Goal: Task Accomplishment & Management: Manage account settings

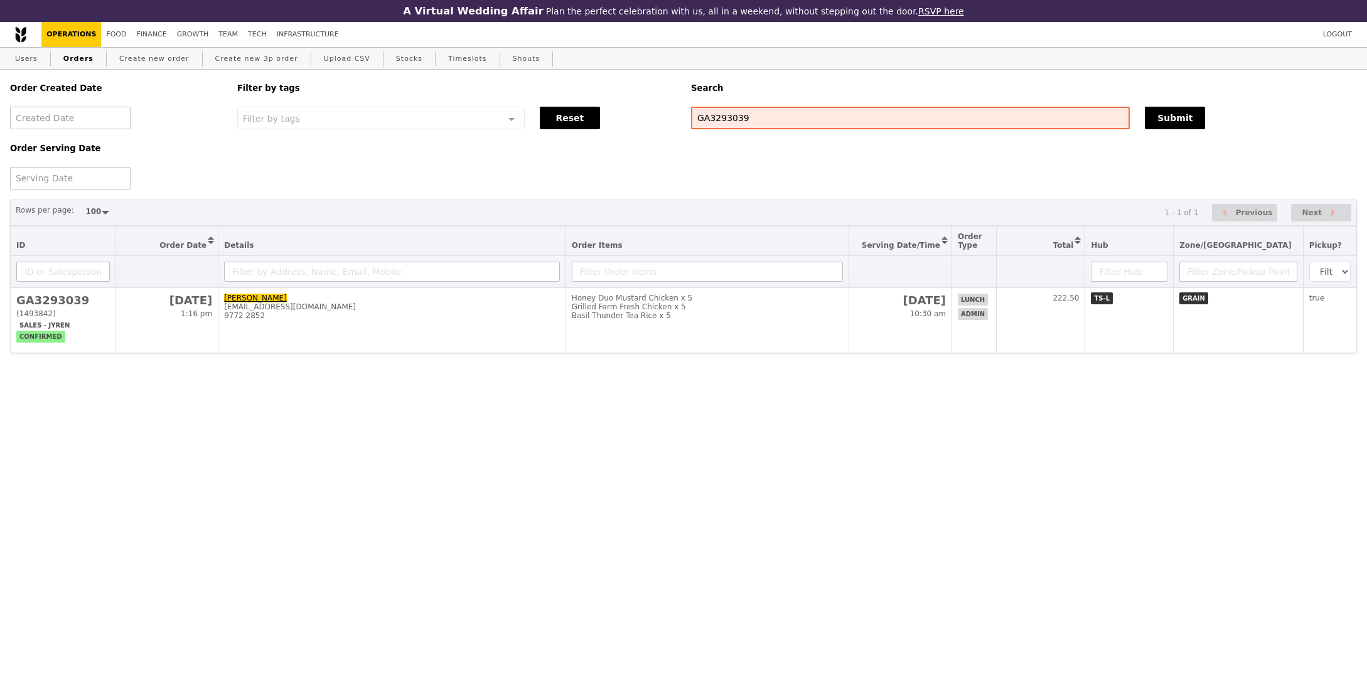
select select "100"
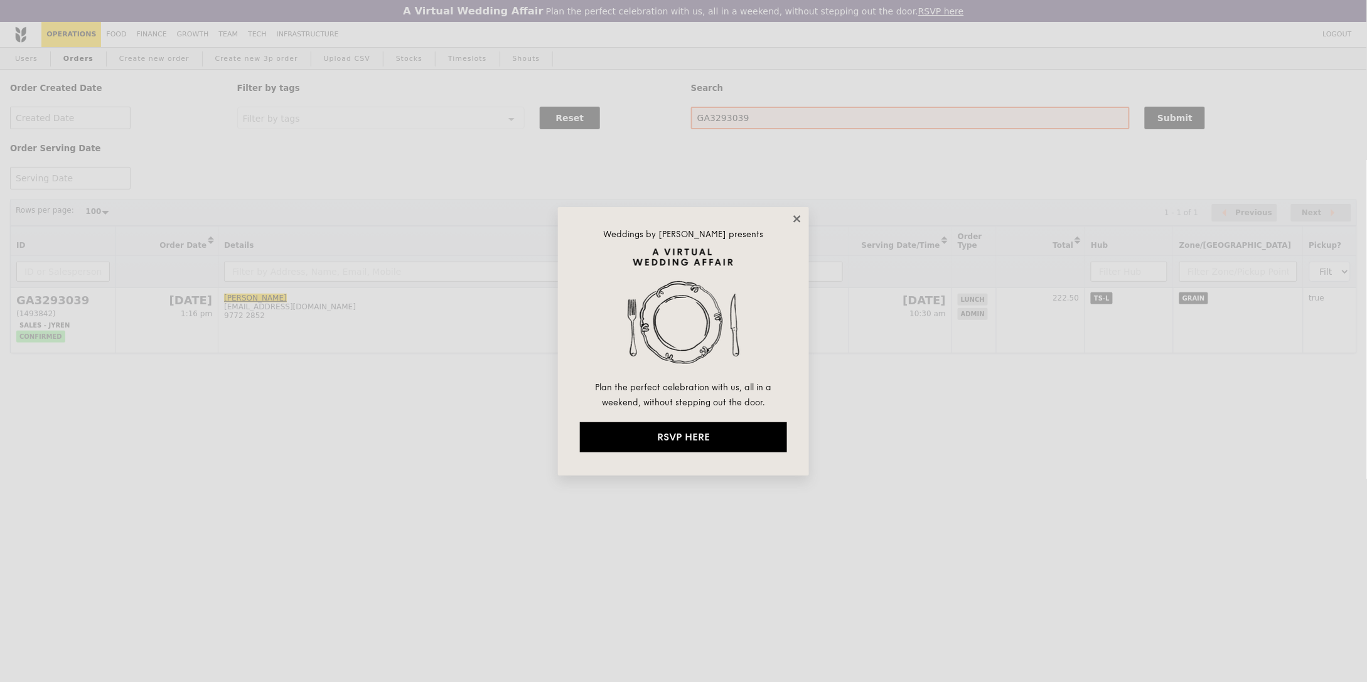
click at [799, 222] on icon at bounding box center [797, 218] width 11 height 11
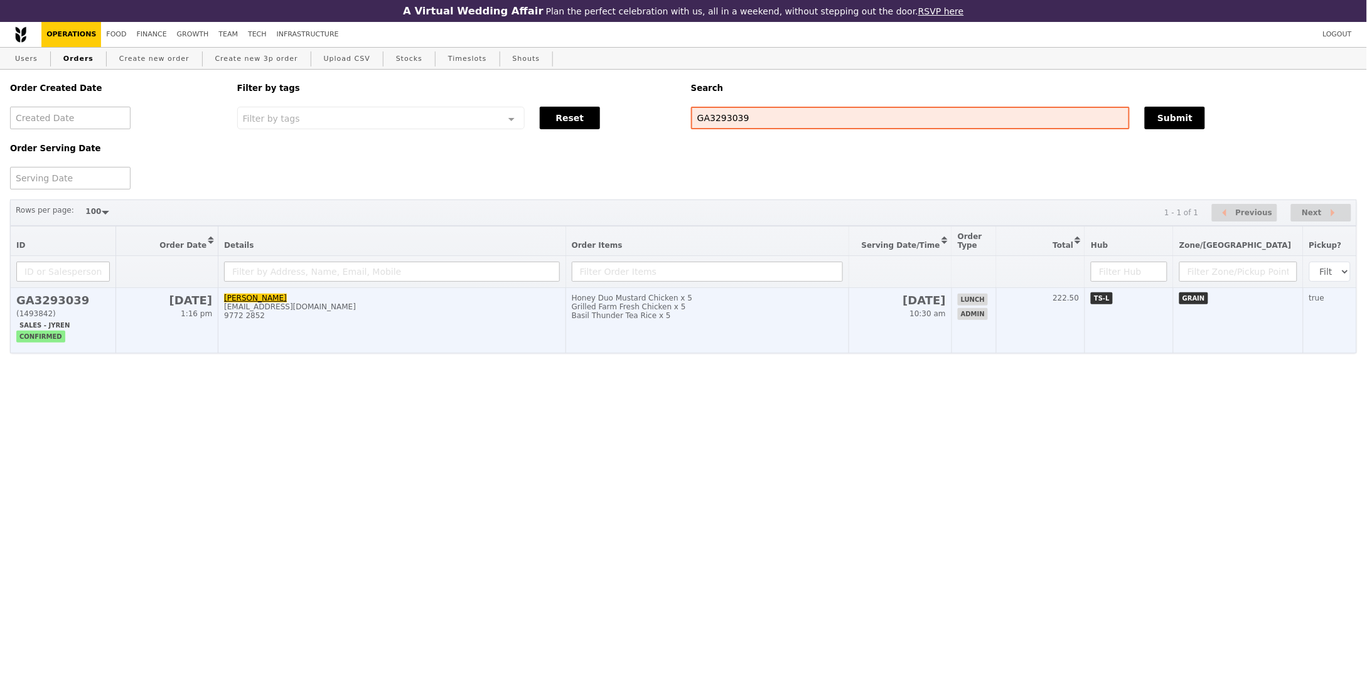
click at [824, 298] on div "Honey Duo Mustard Chicken x 5" at bounding box center [707, 298] width 271 height 9
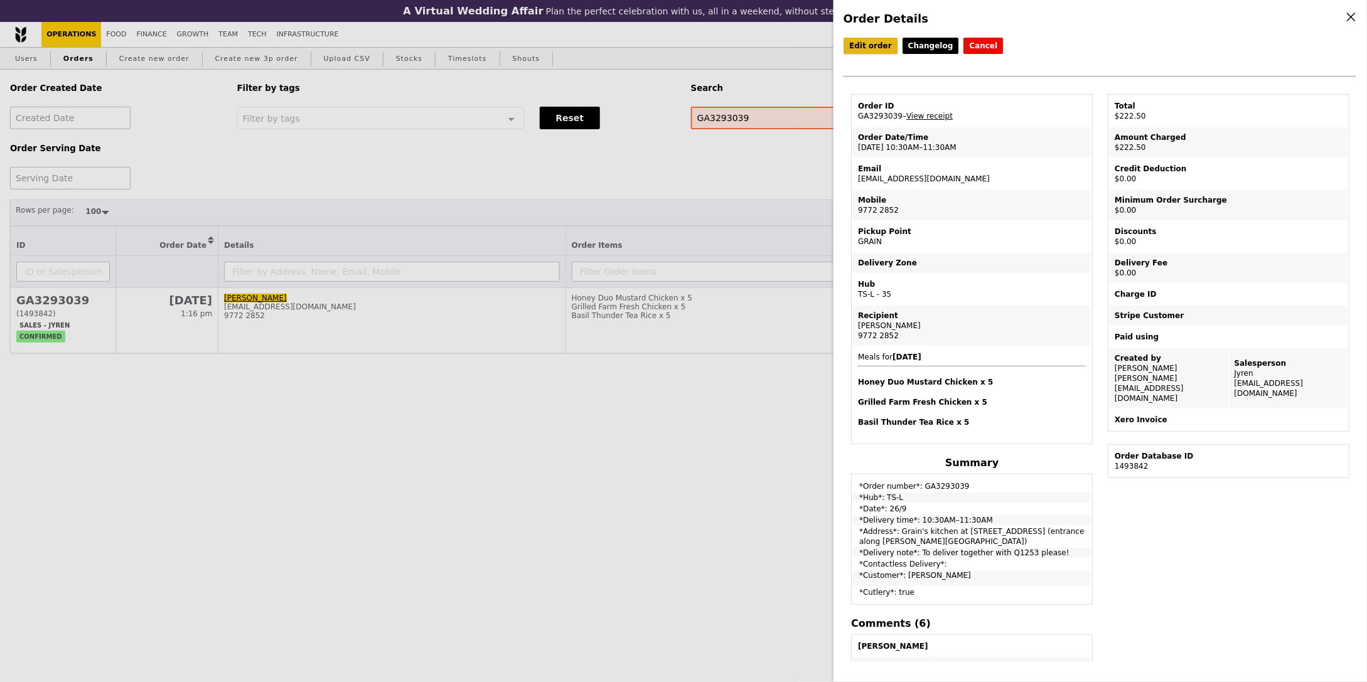
click at [873, 42] on link "Edit order" at bounding box center [871, 46] width 54 height 16
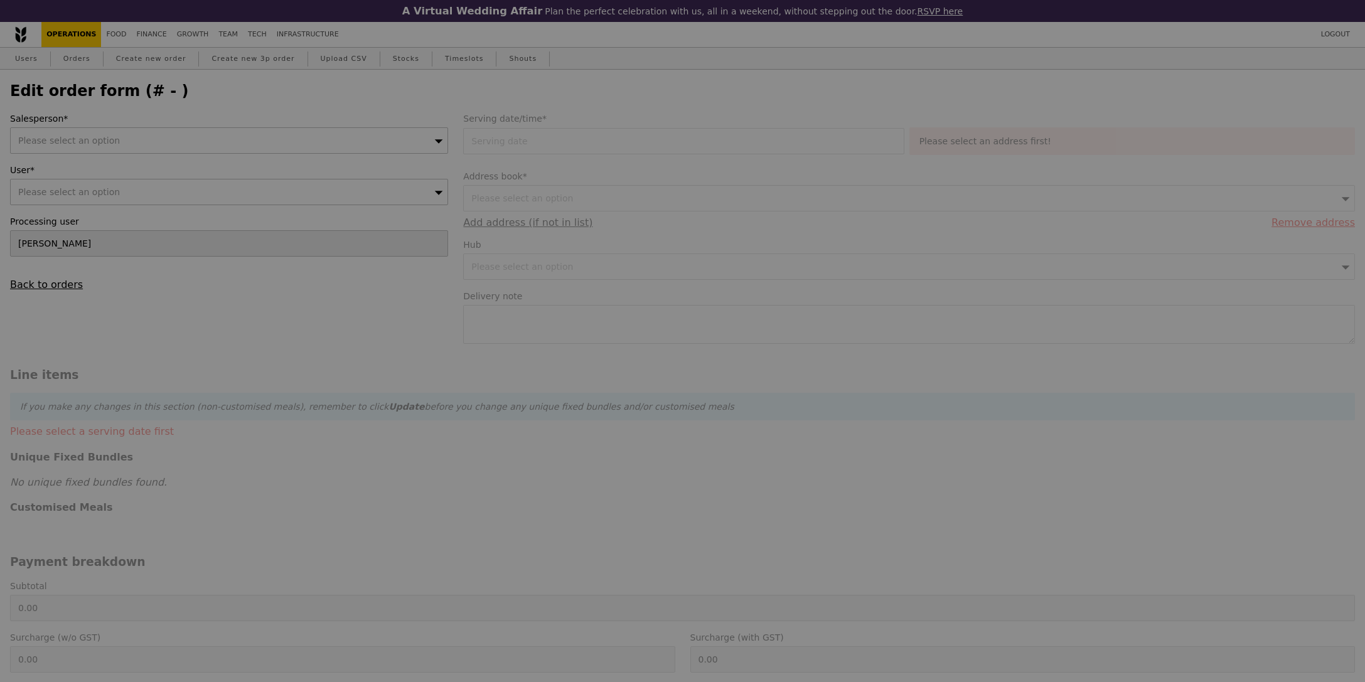
type input "[DATE]"
type textarea "To deliver together with Q1253 please!"
type input "222.50"
type input "Loading..."
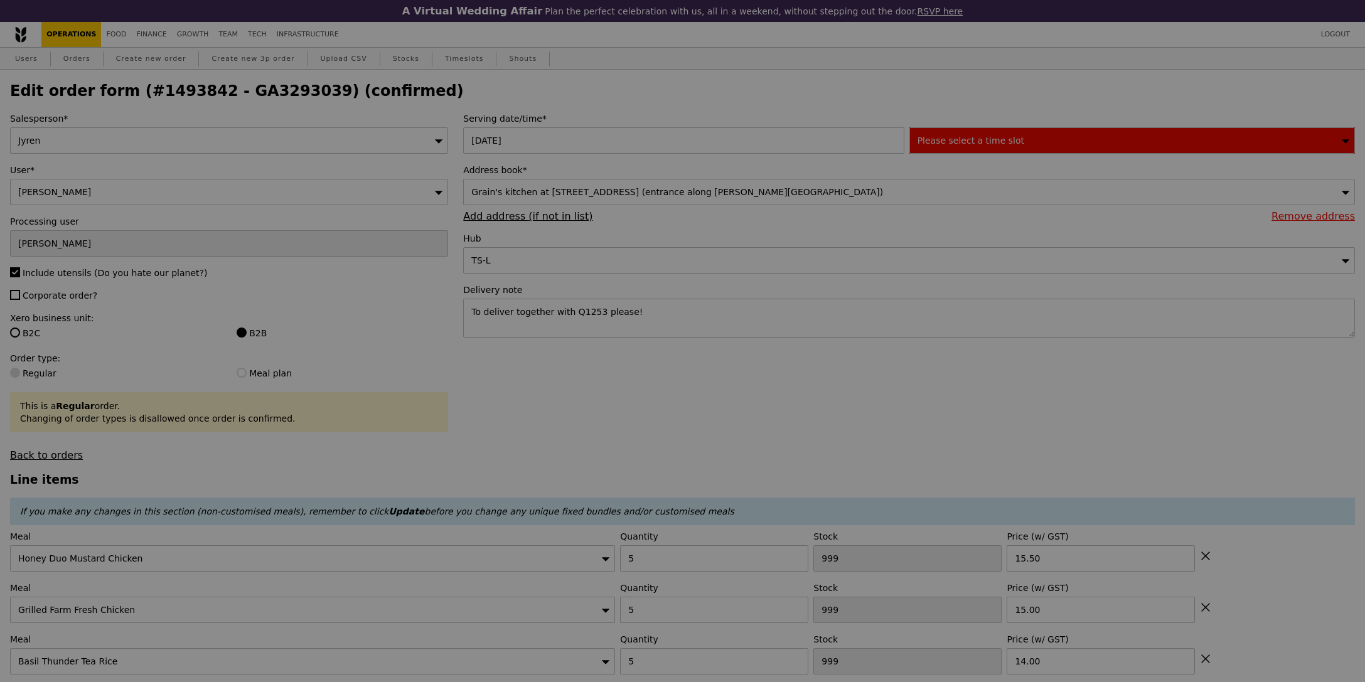
type input "50"
type input "27"
type input "81"
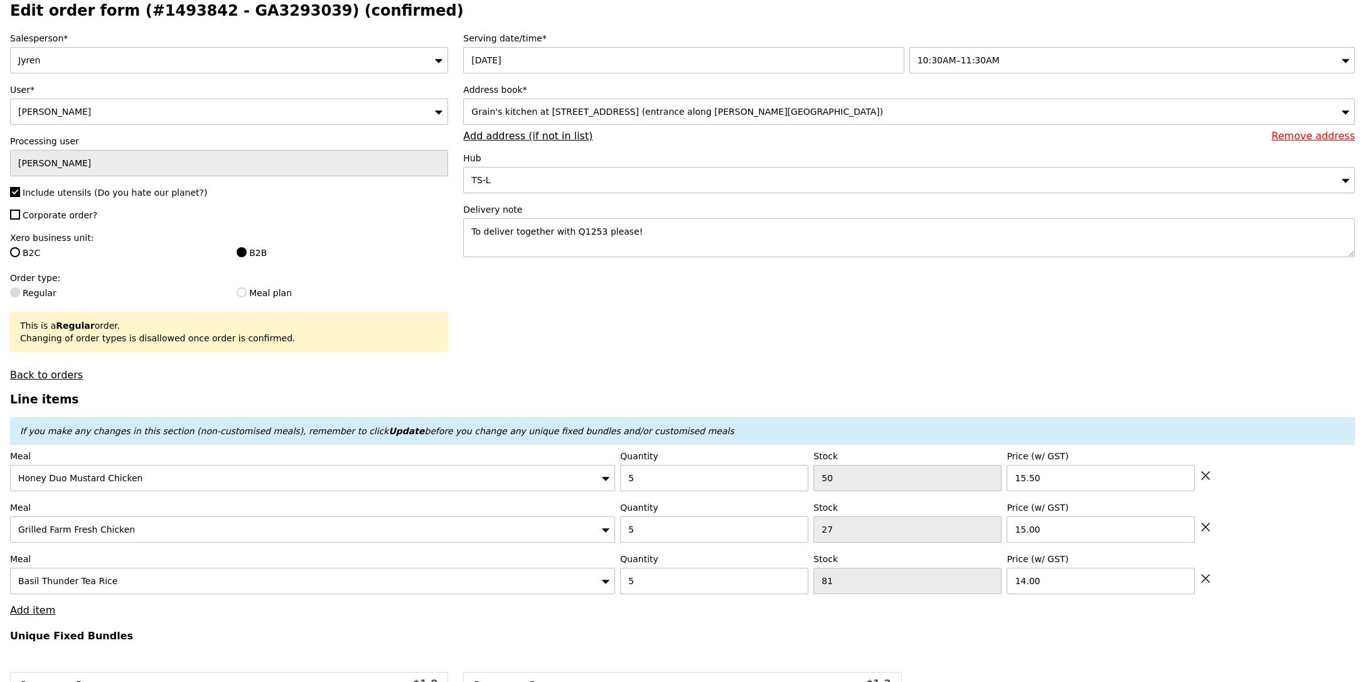
scroll to position [151, 0]
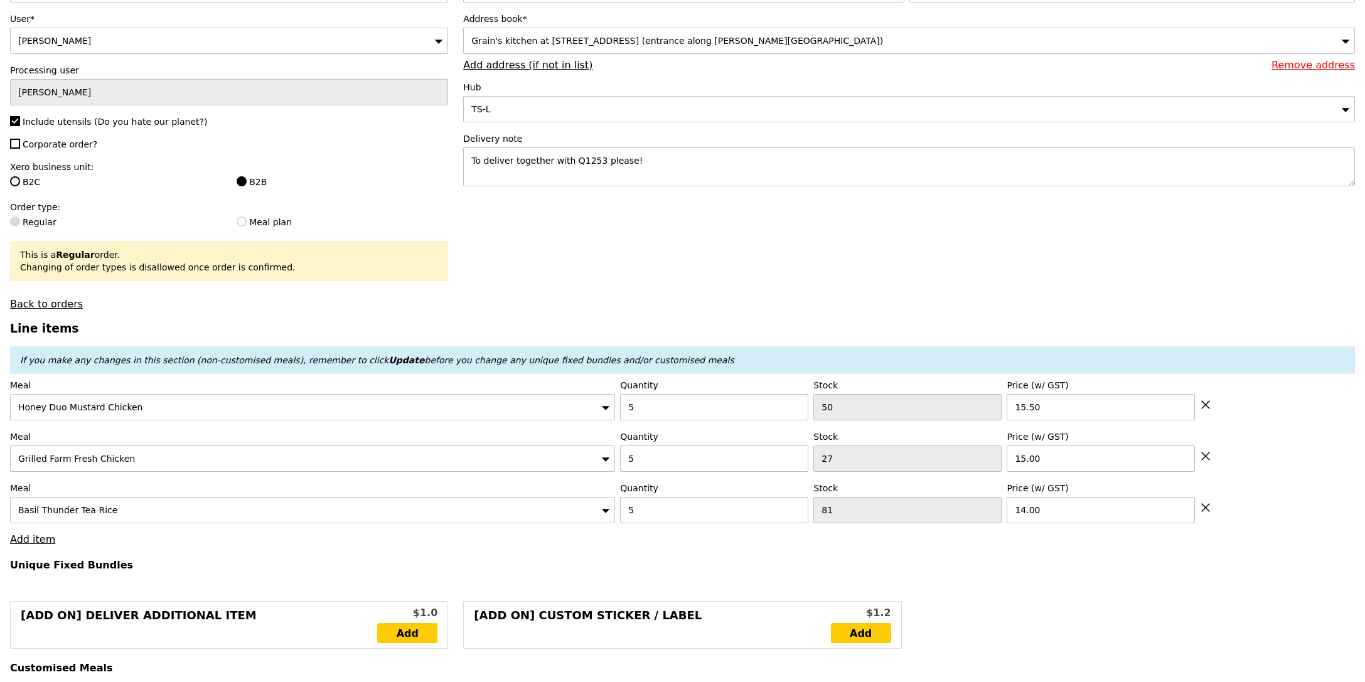
click at [1206, 407] on icon at bounding box center [1206, 405] width 8 height 8
type input "Loading..."
type input "27"
type input "15.00"
type input "81"
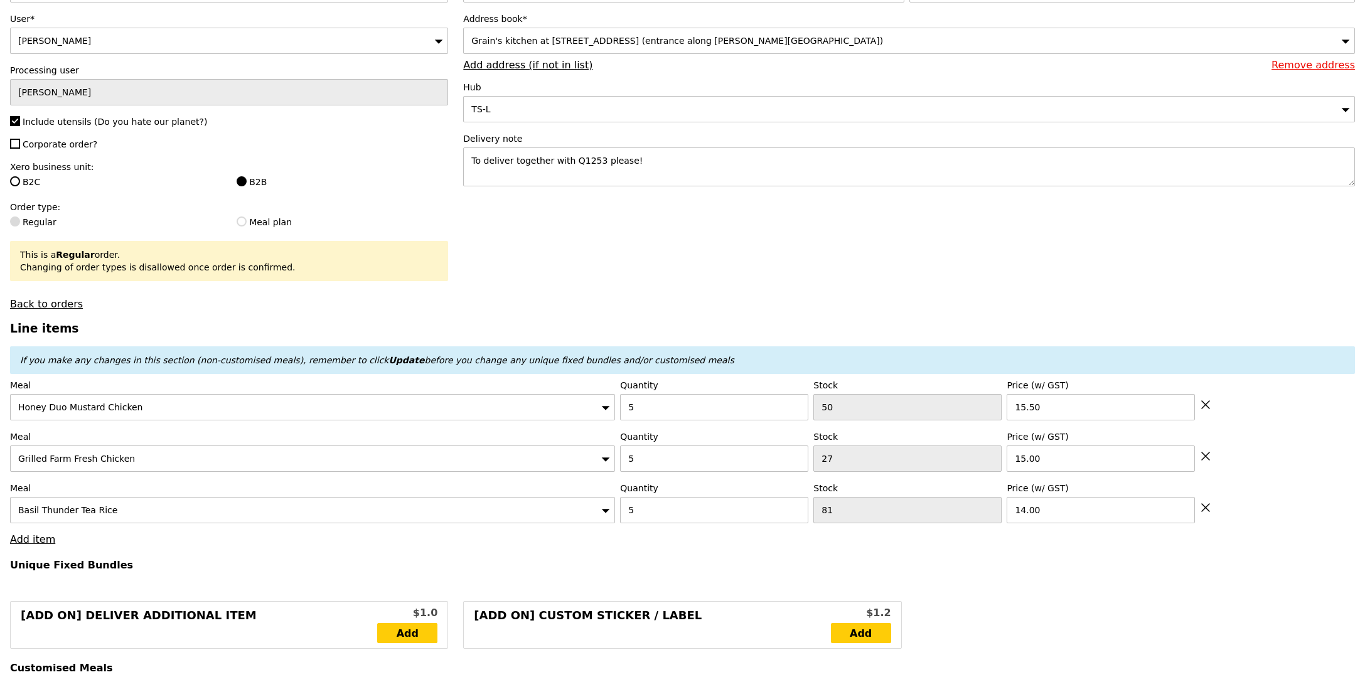
type input "14.00"
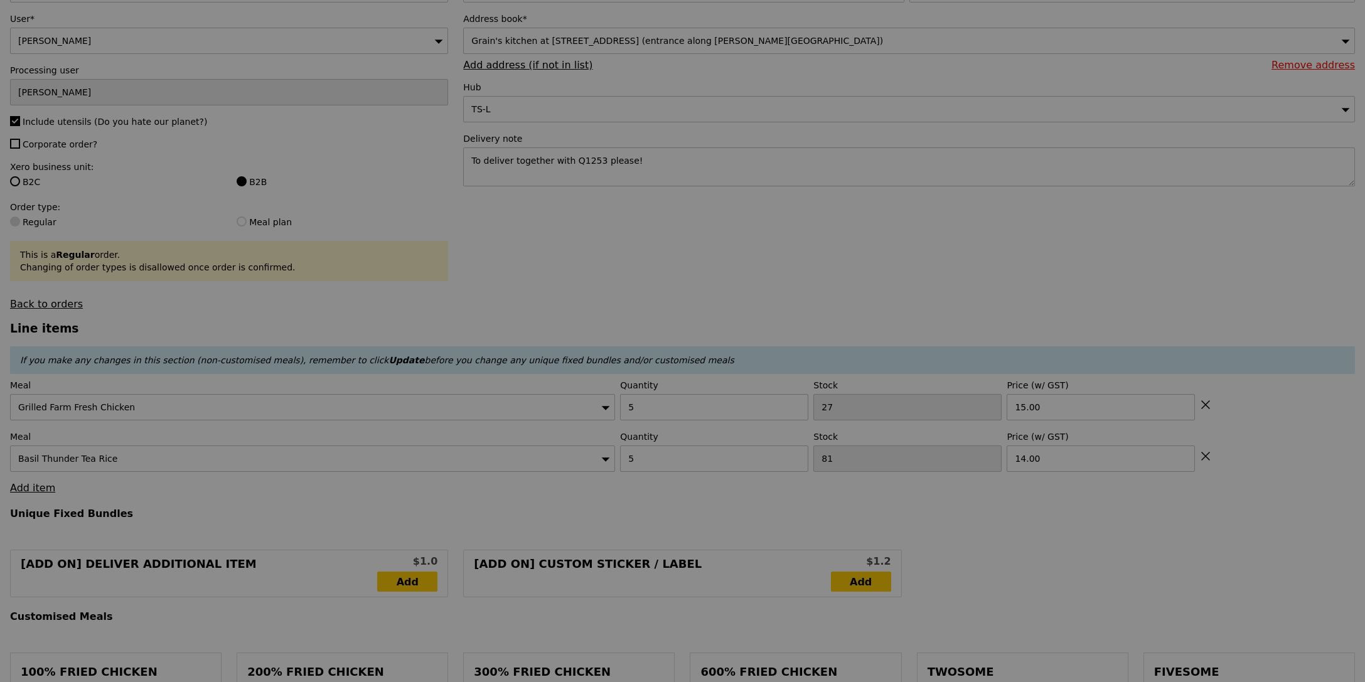
type input "0.00"
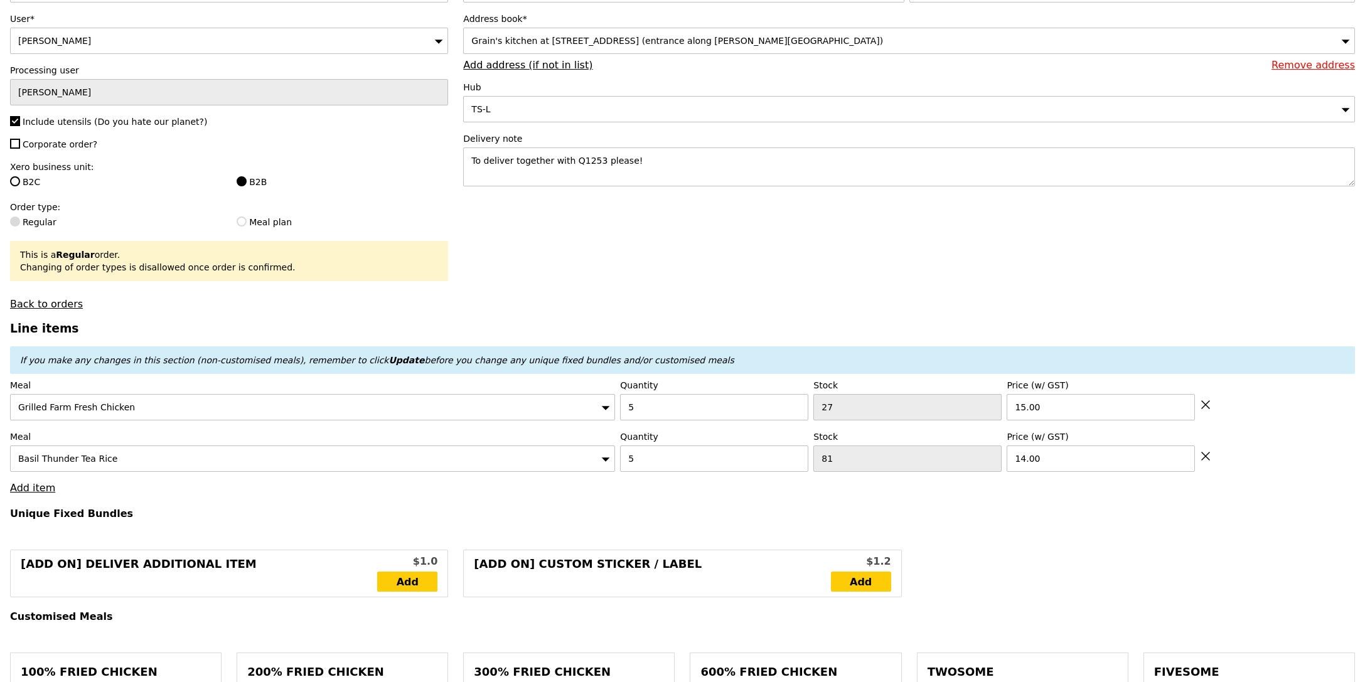
click at [1206, 407] on icon at bounding box center [1206, 405] width 8 height 8
type input "Loading..."
type input "81"
type input "14.00"
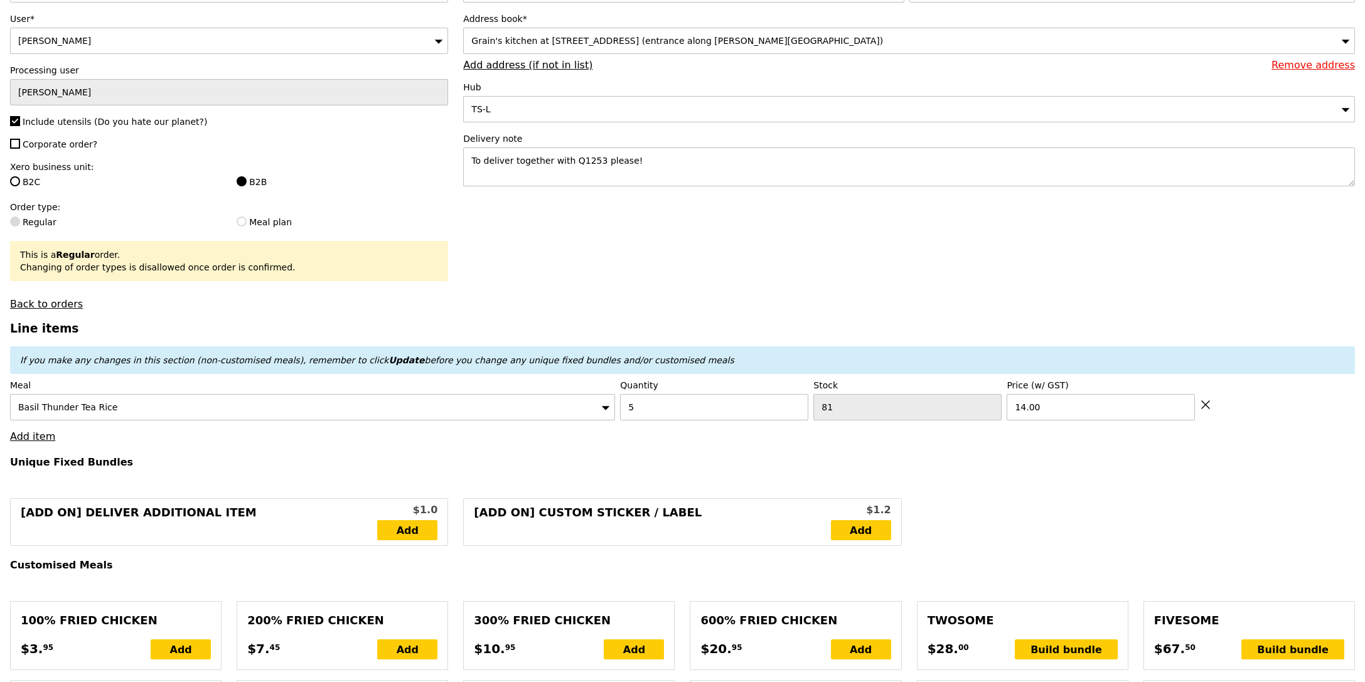
click at [1206, 407] on icon at bounding box center [1206, 405] width 8 height 8
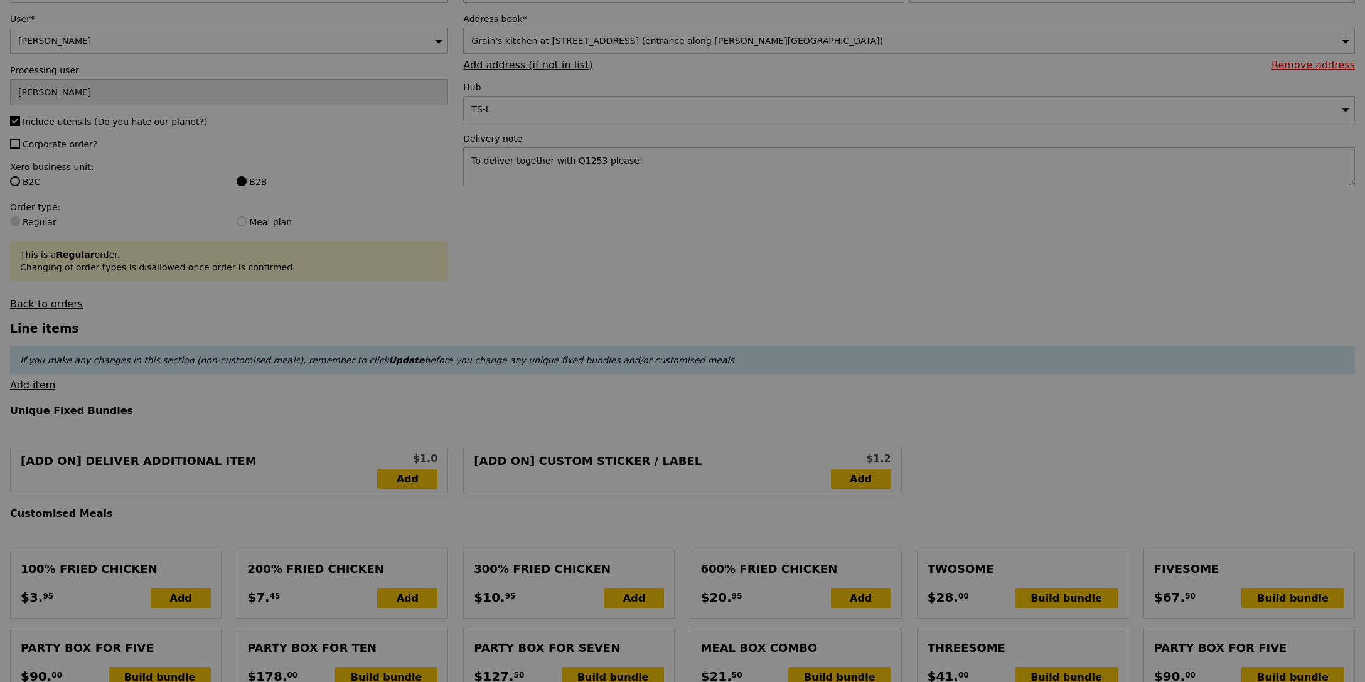
type input "Update"
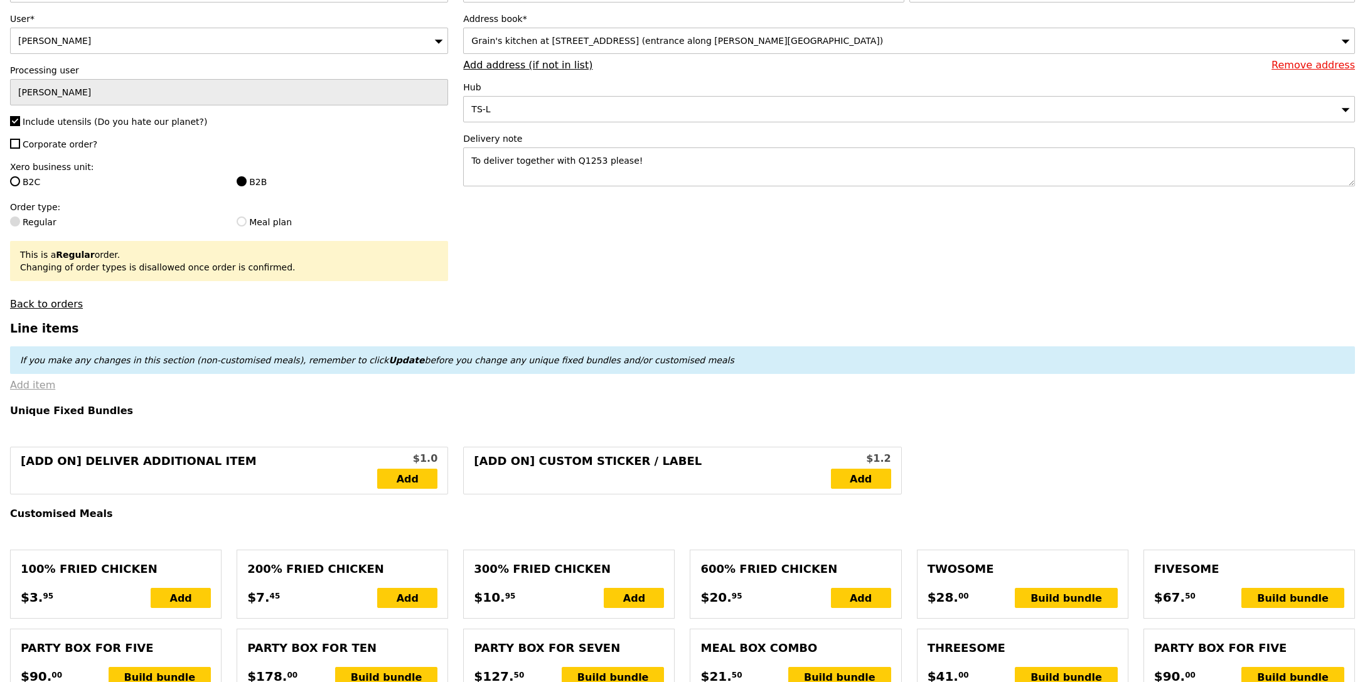
click at [47, 384] on link "Add item" at bounding box center [32, 385] width 45 height 12
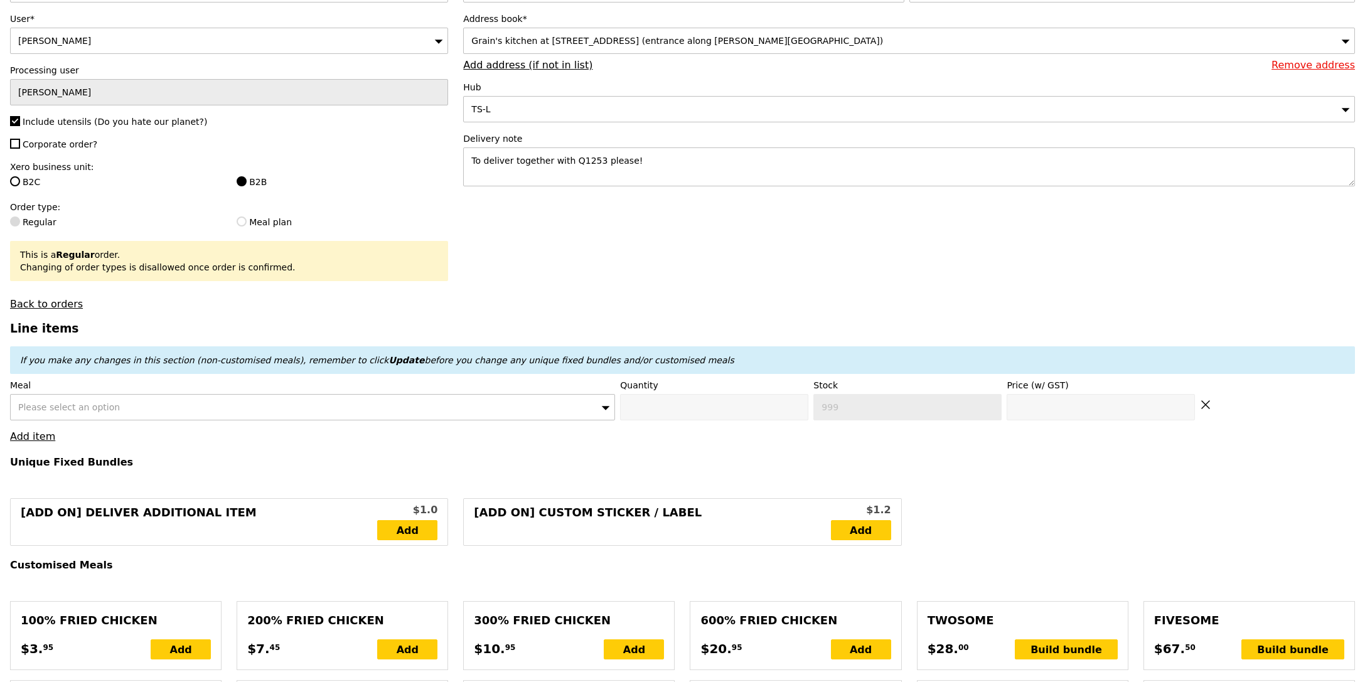
click at [192, 409] on div "Please select an option" at bounding box center [312, 407] width 605 height 26
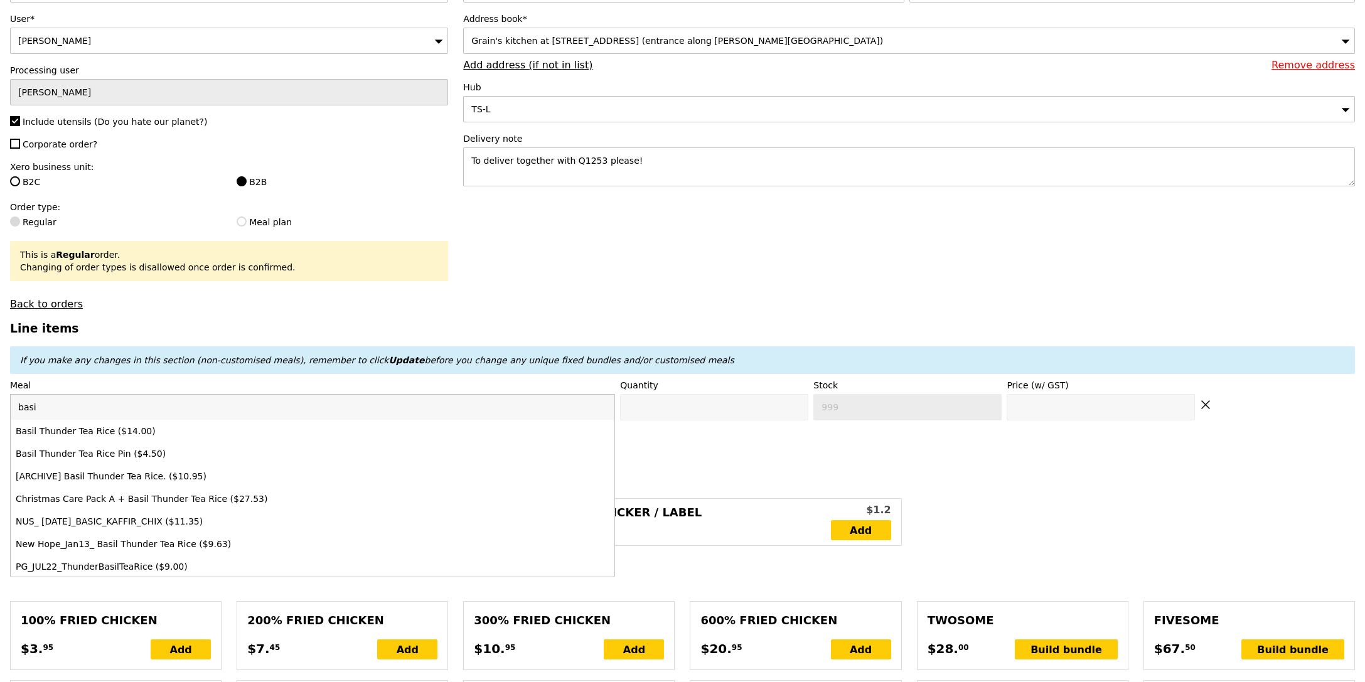
type input "basil"
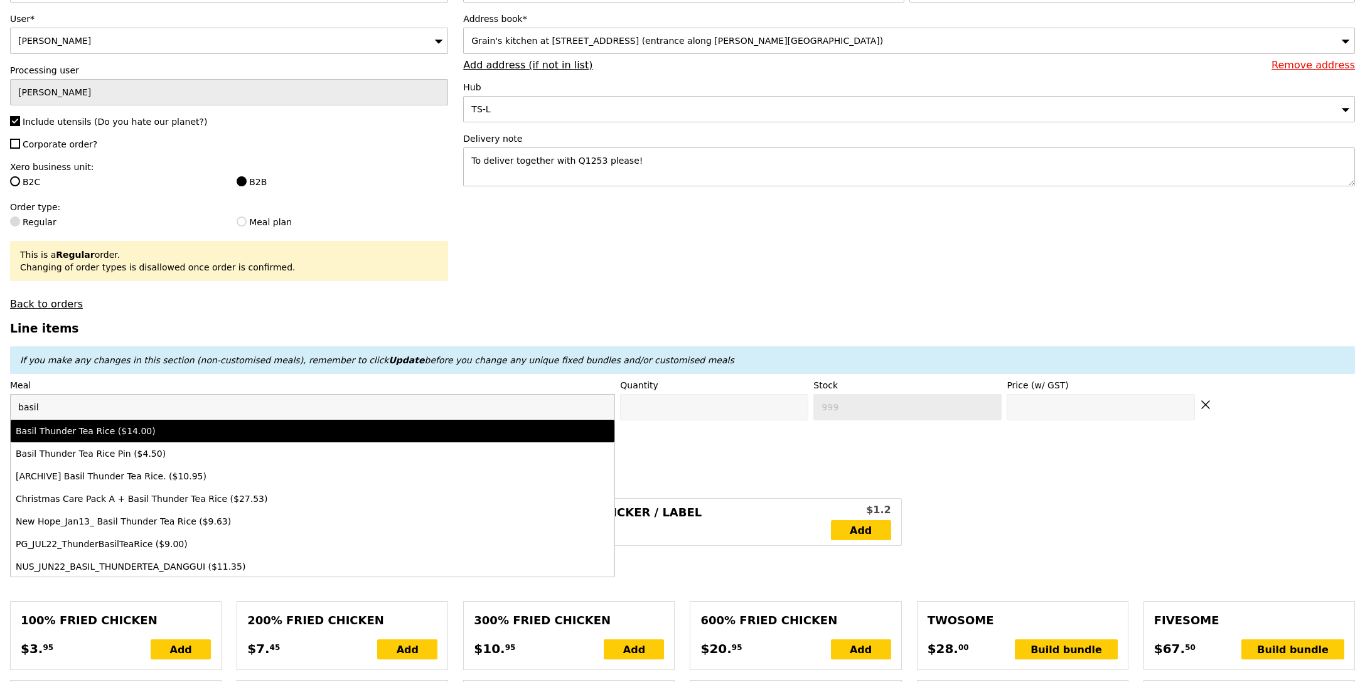
type input "0"
type input "81"
type input "14.0"
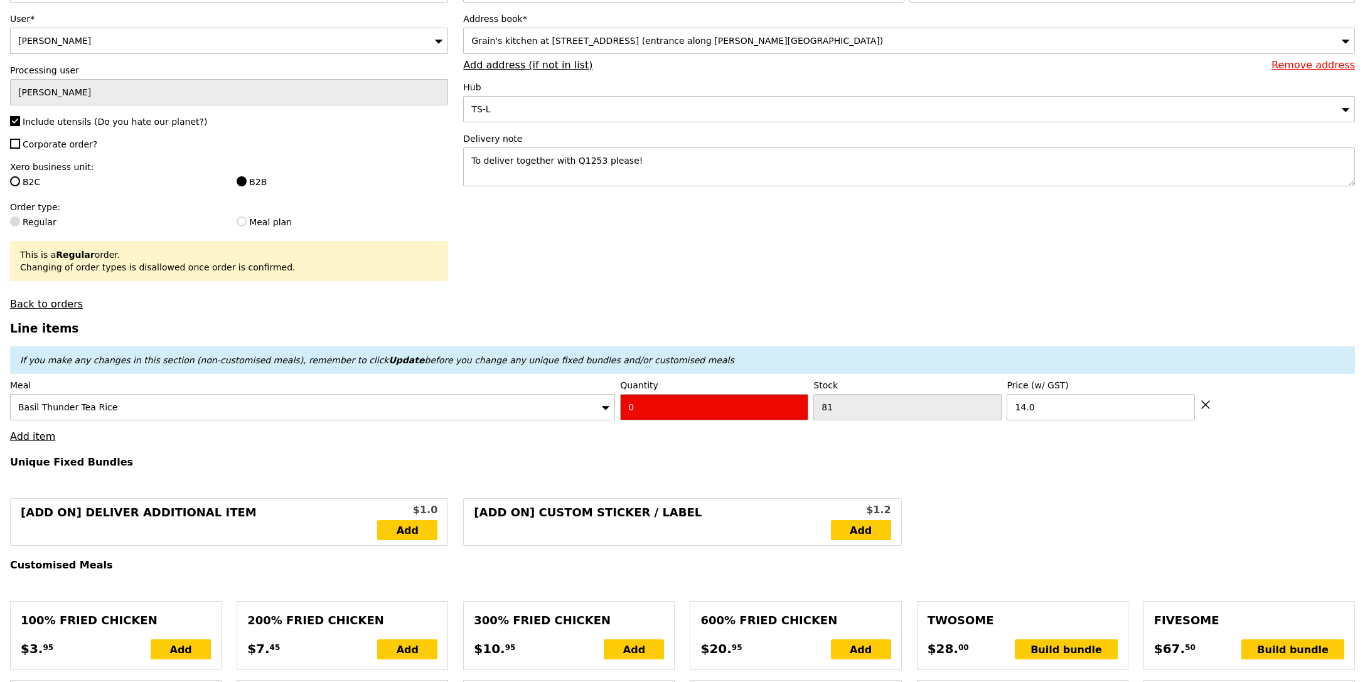
click at [707, 416] on input "0" at bounding box center [714, 407] width 188 height 26
type input "5"
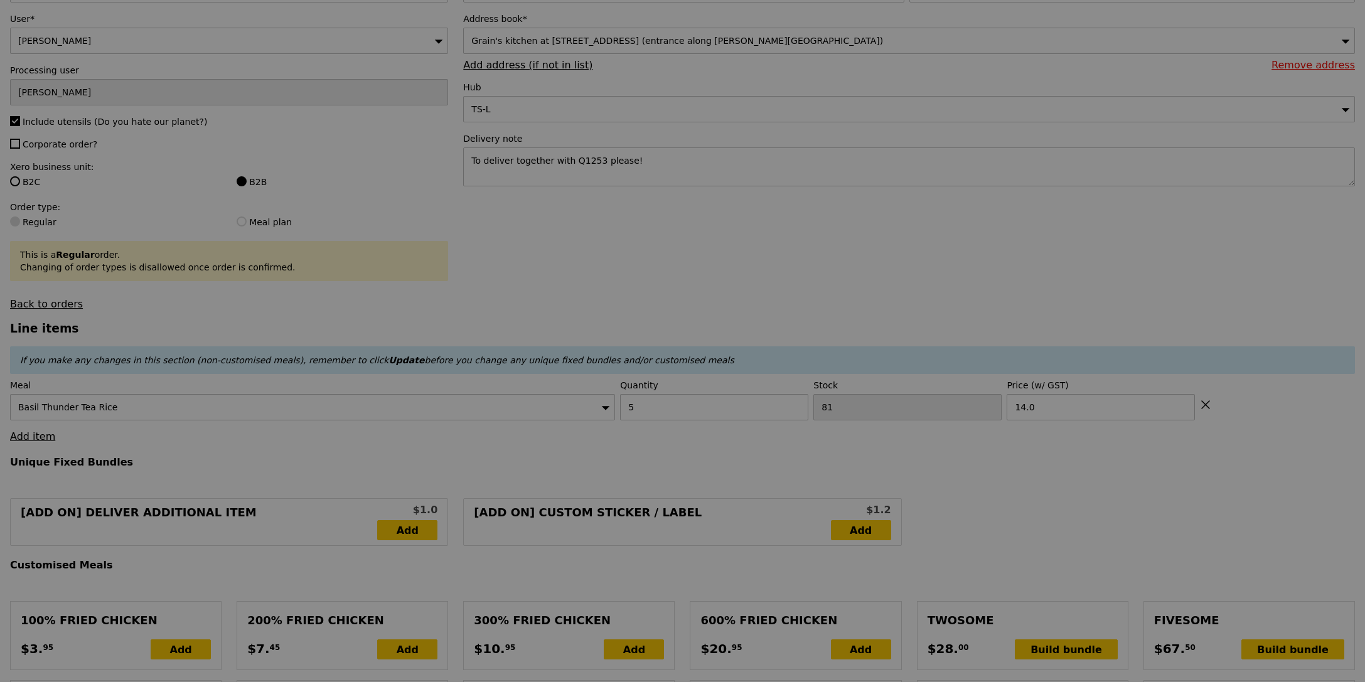
type input "Update"
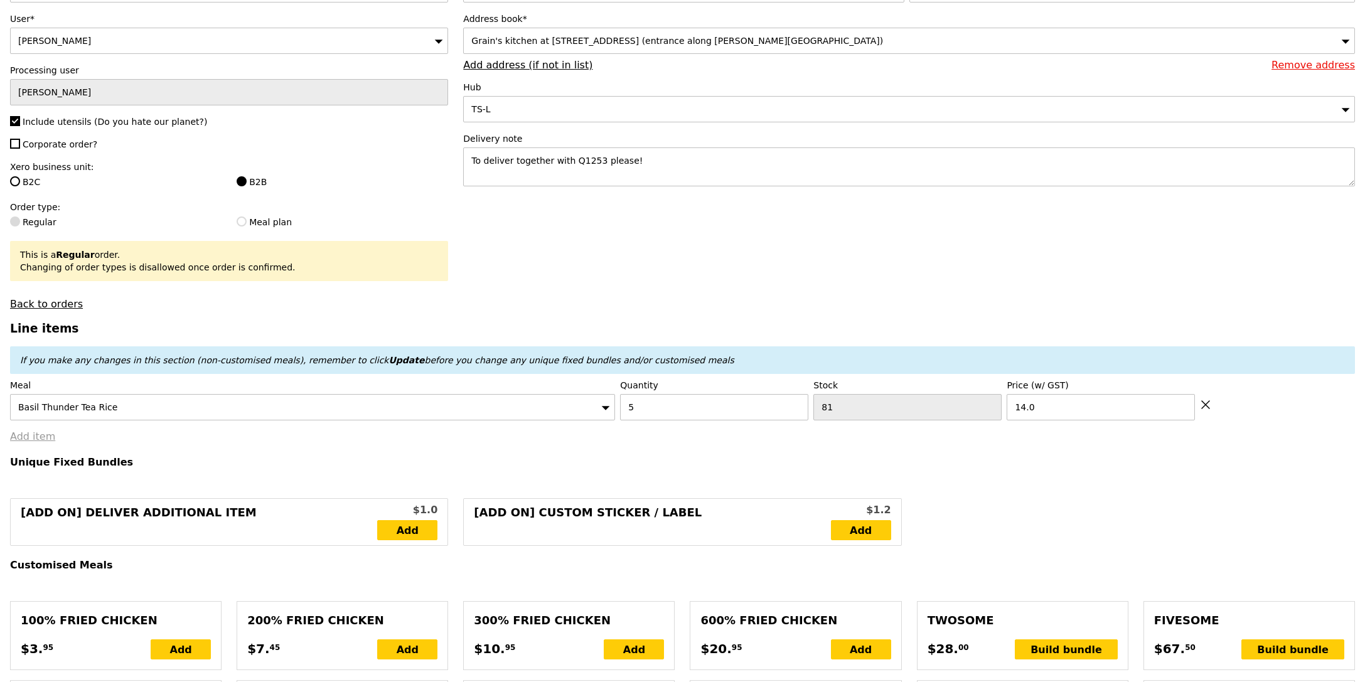
click at [21, 437] on link "Add item" at bounding box center [32, 437] width 45 height 12
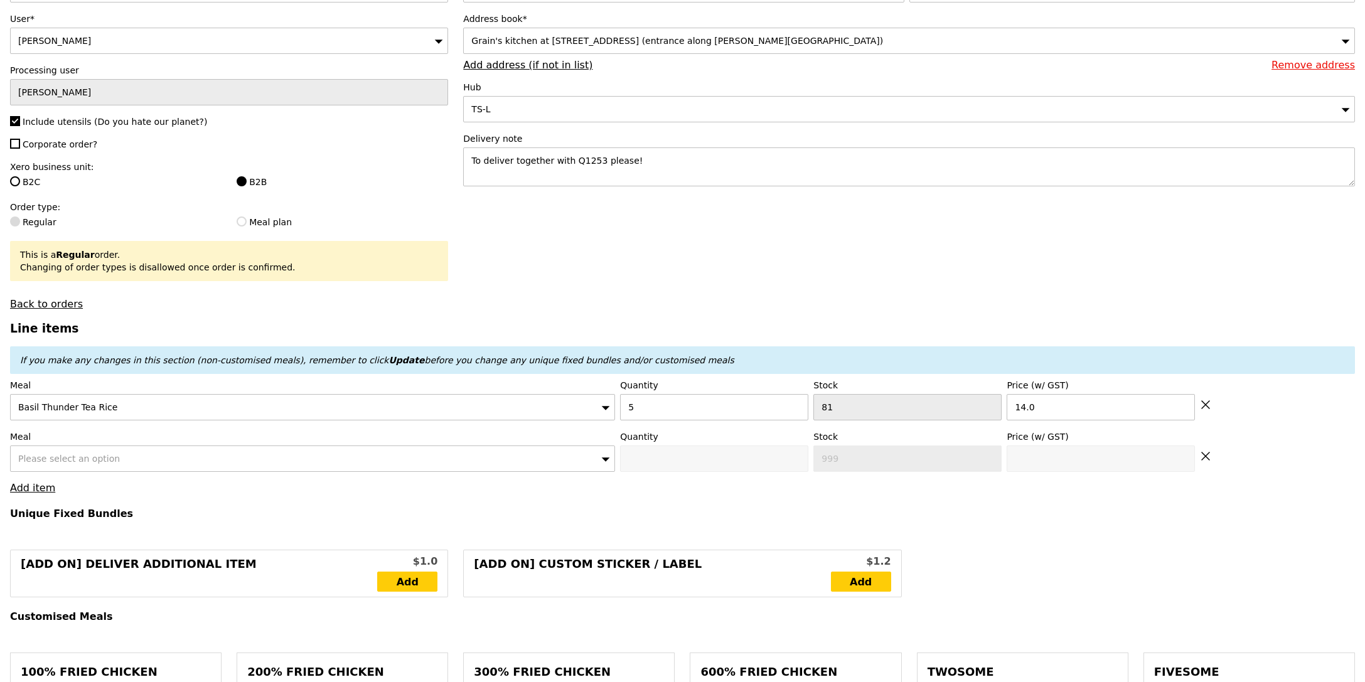
click at [102, 448] on div "Please select an option" at bounding box center [312, 459] width 605 height 26
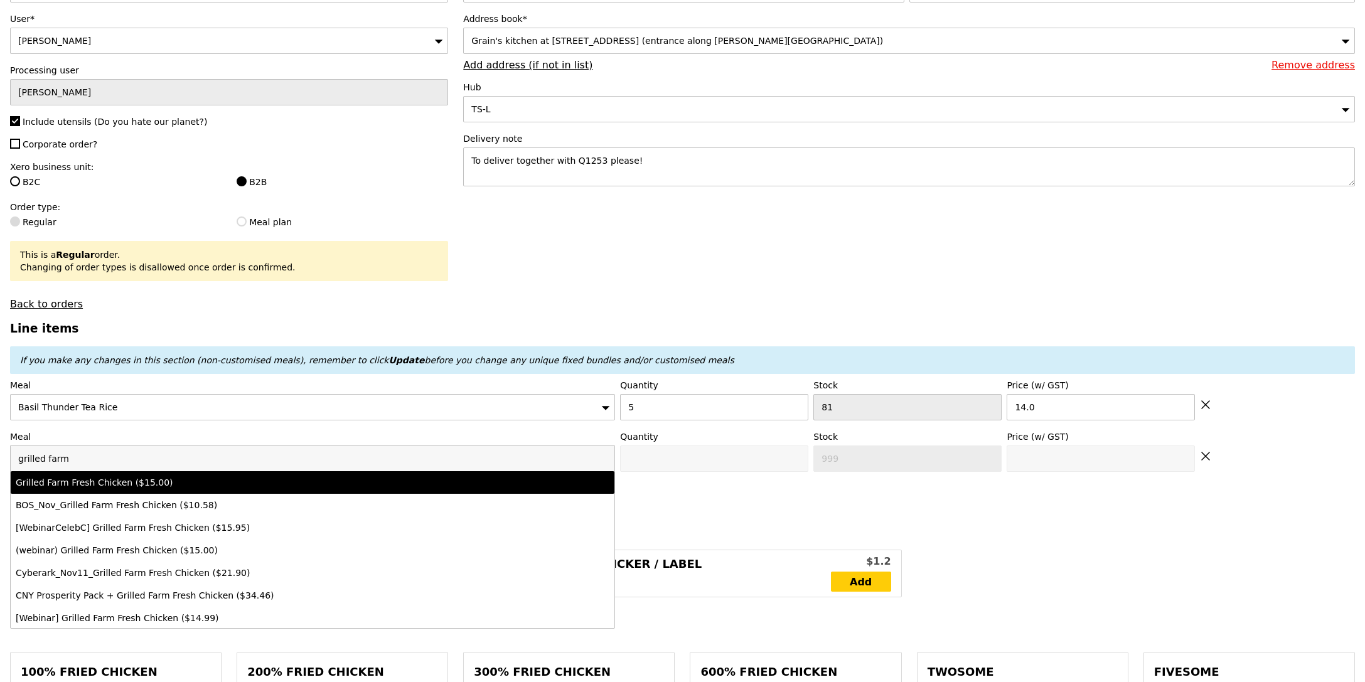
type input "grilled farm"
click at [147, 489] on div "Grilled Farm Fresh Chicken ($15.00)" at bounding box center [239, 482] width 446 height 13
type input "0"
type input "27"
type input "15.0"
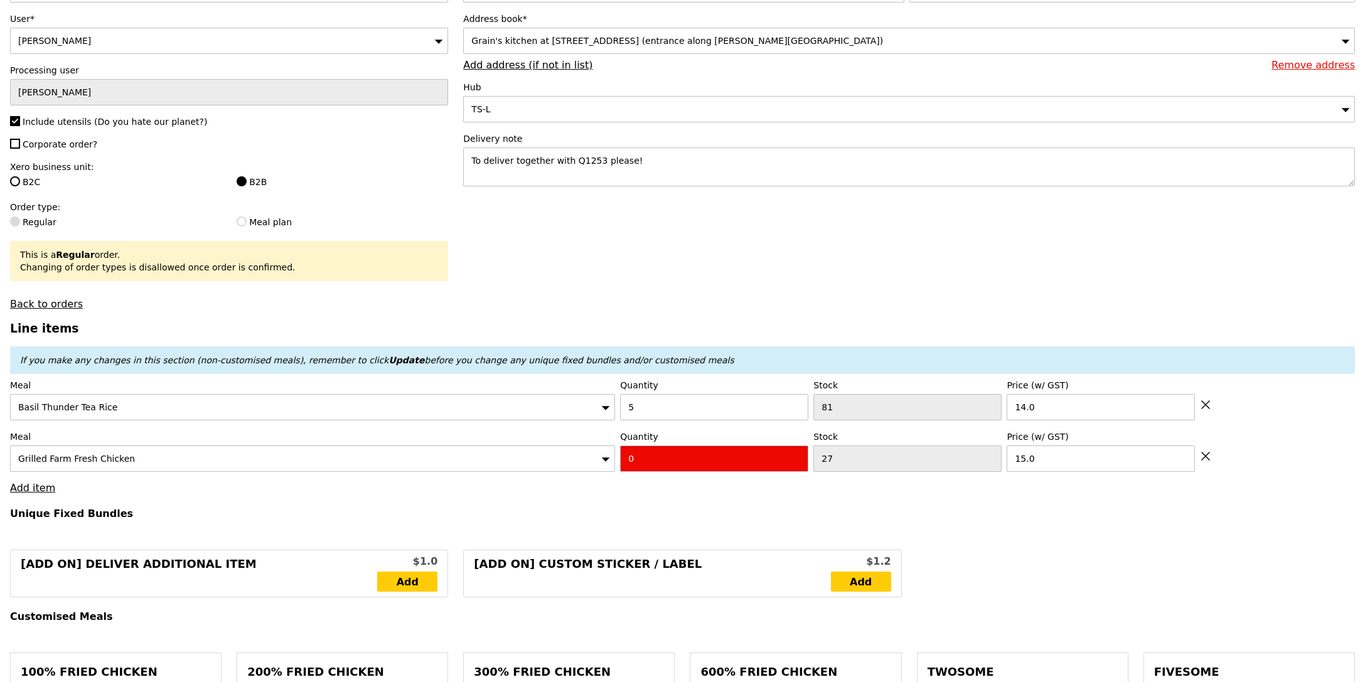
click at [696, 463] on input "0" at bounding box center [714, 459] width 188 height 26
type input "5"
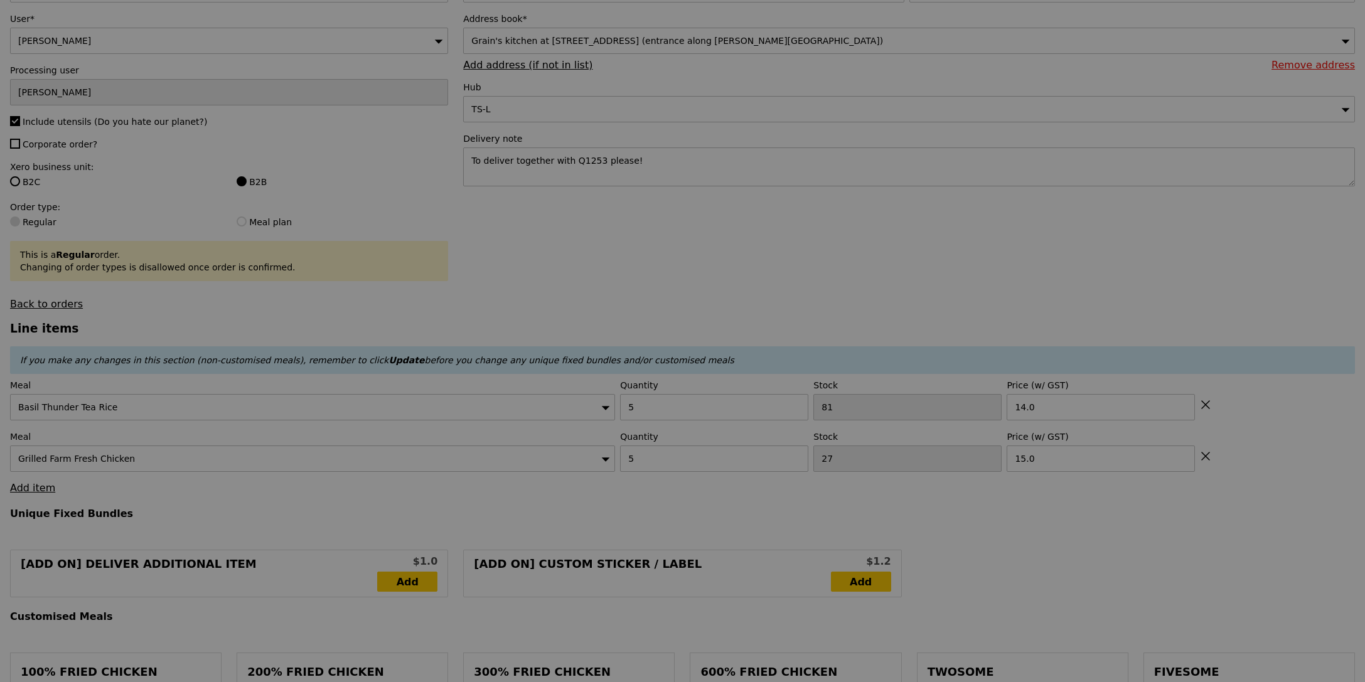
type input "Update"
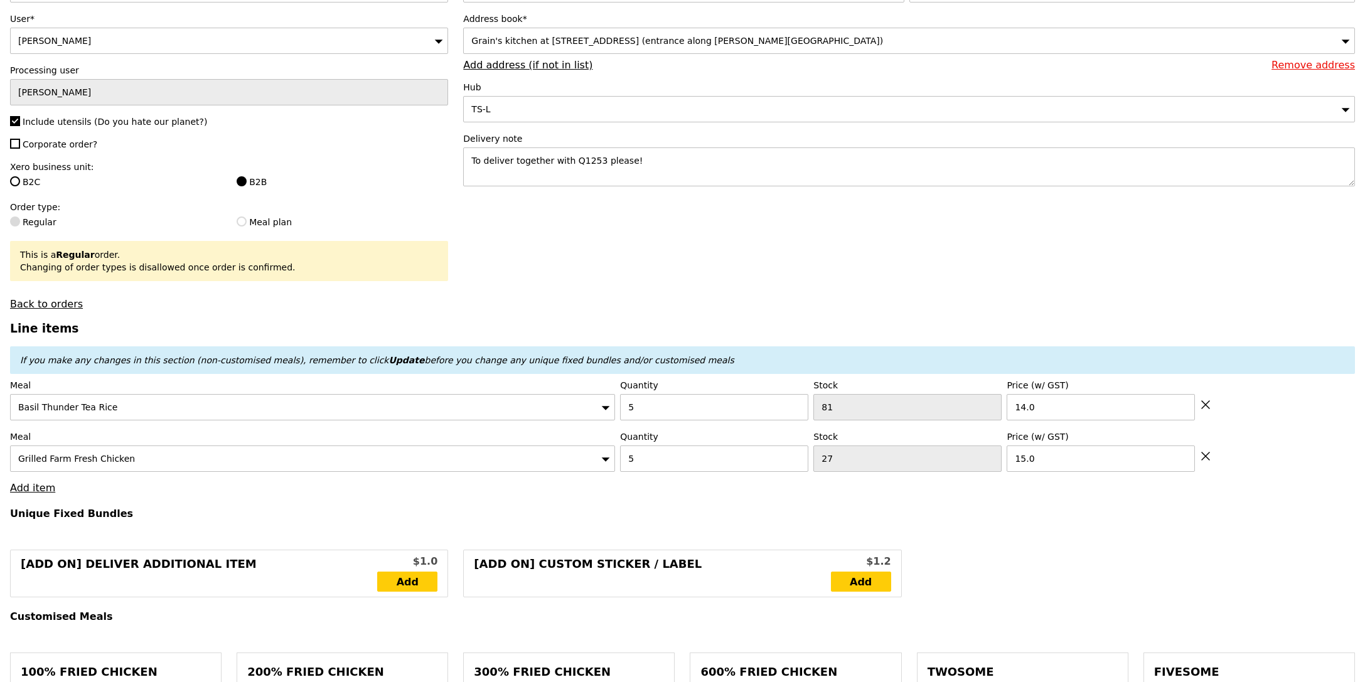
click at [40, 493] on link "Add item" at bounding box center [32, 488] width 45 height 12
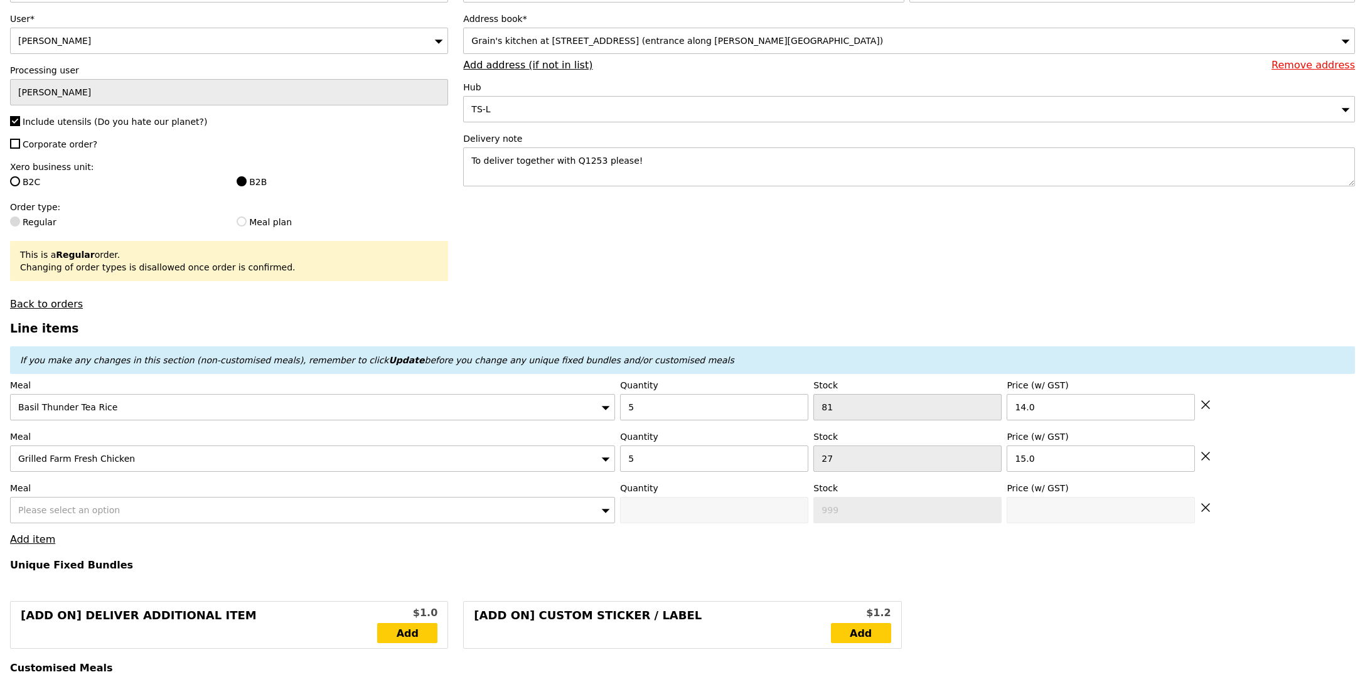
click at [129, 505] on div "Please select an option" at bounding box center [312, 510] width 605 height 26
type input "menta"
type input "0"
type input "70"
type input "20.0"
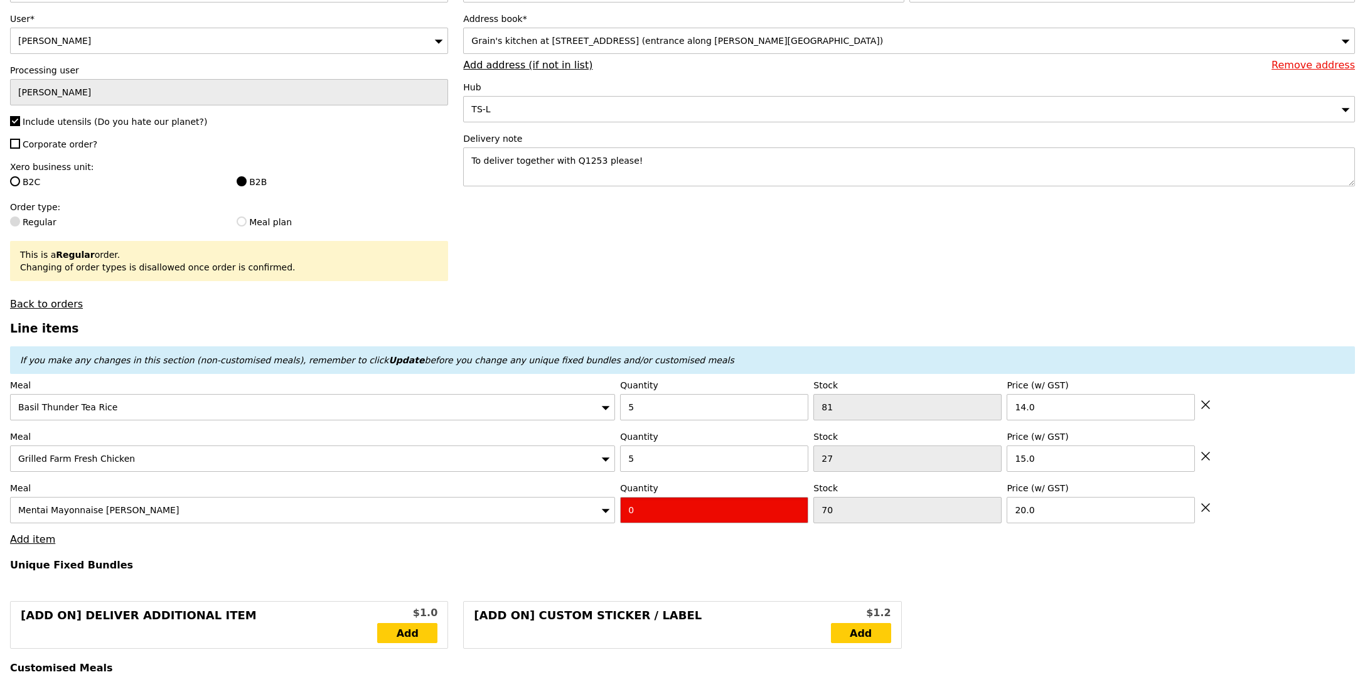
click at [674, 511] on input "0" at bounding box center [714, 510] width 188 height 26
type input "5"
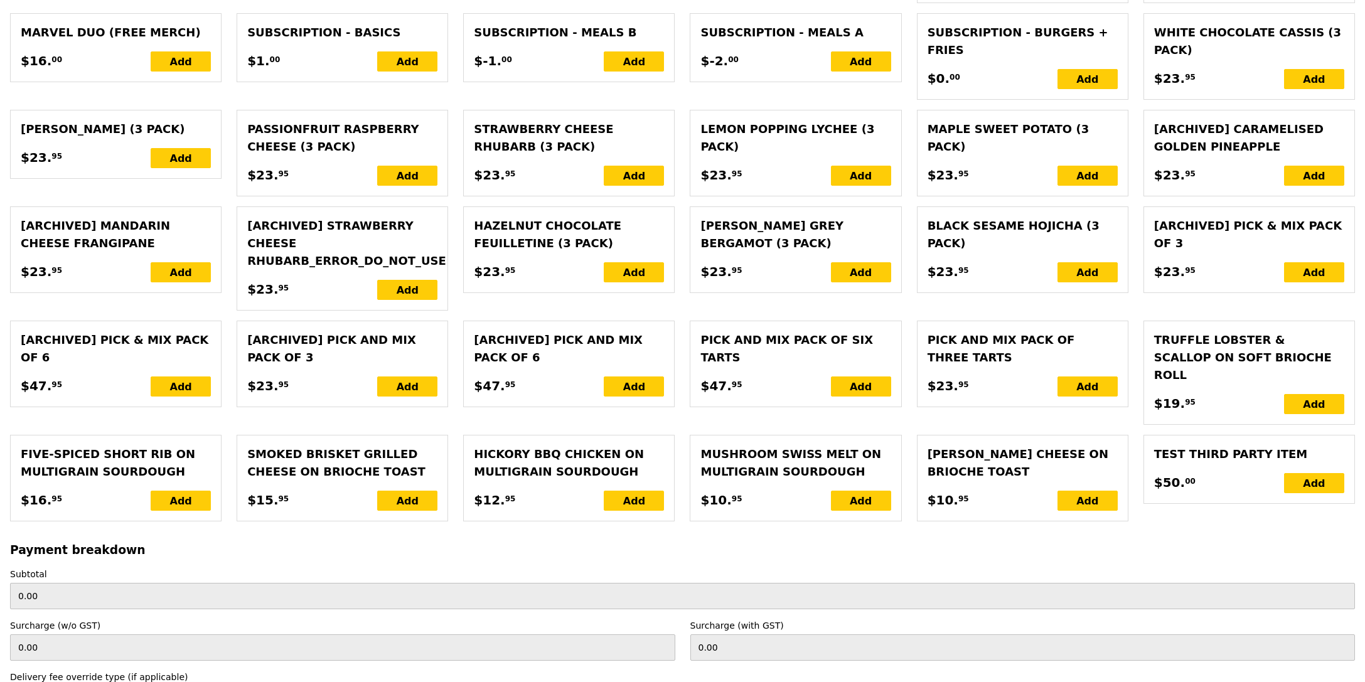
scroll to position [2698, 0]
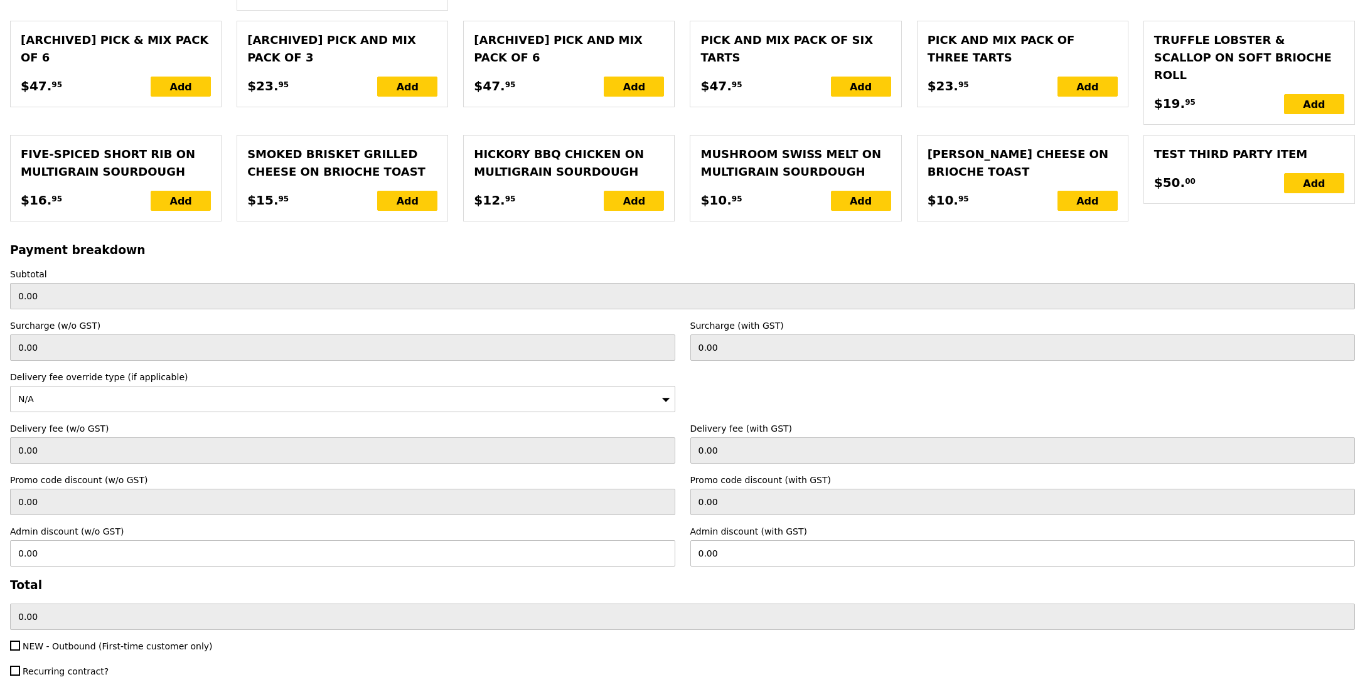
type input "Loading..."
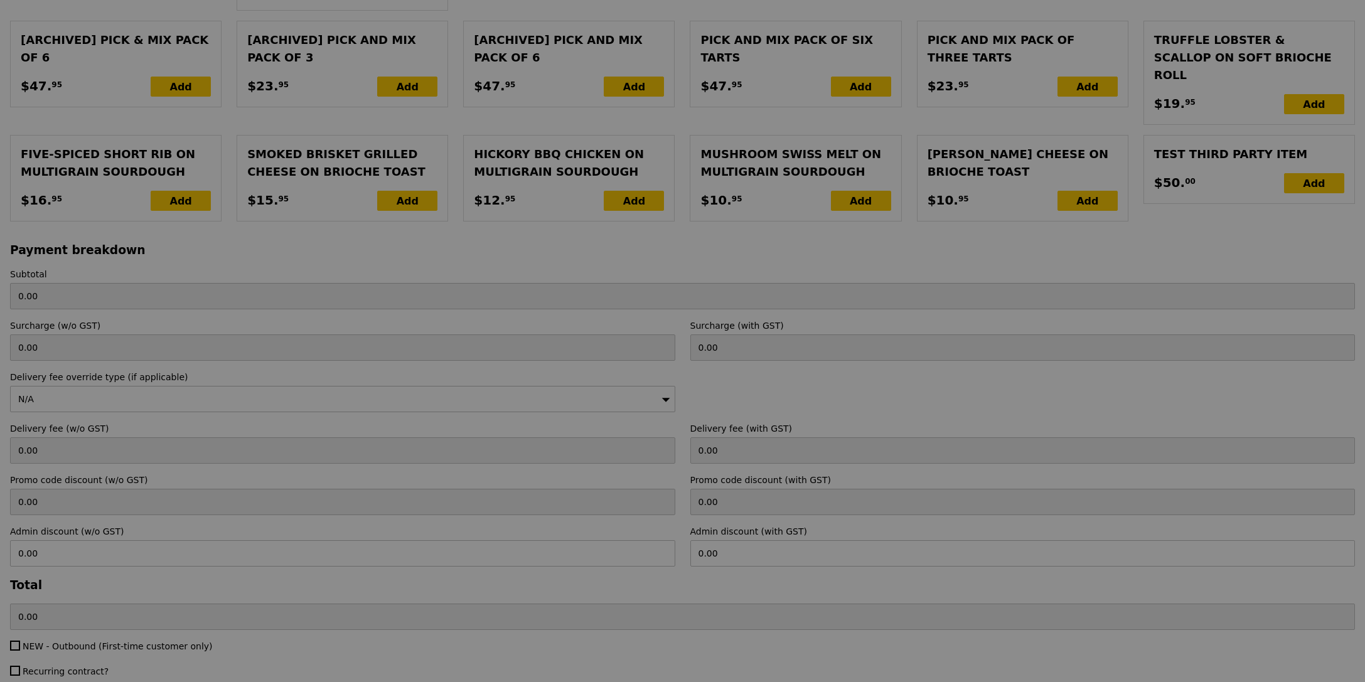
type input "245.00"
type input "Update"
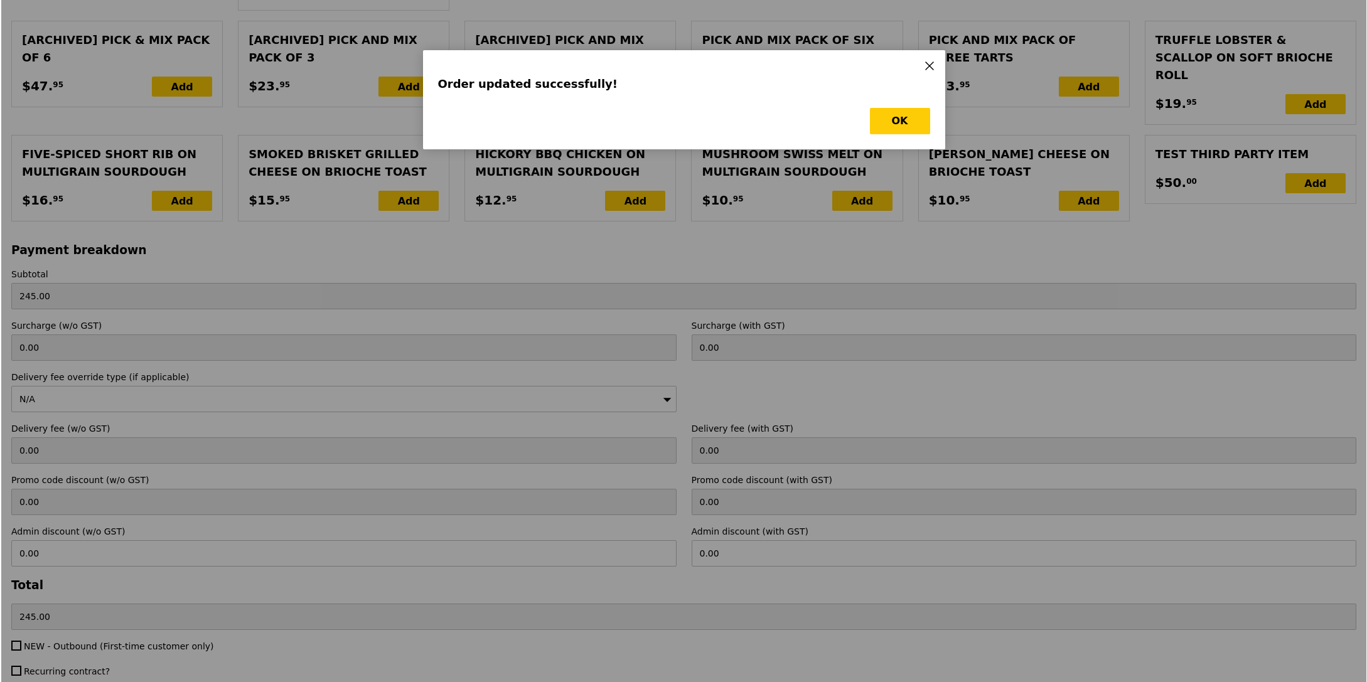
scroll to position [0, 0]
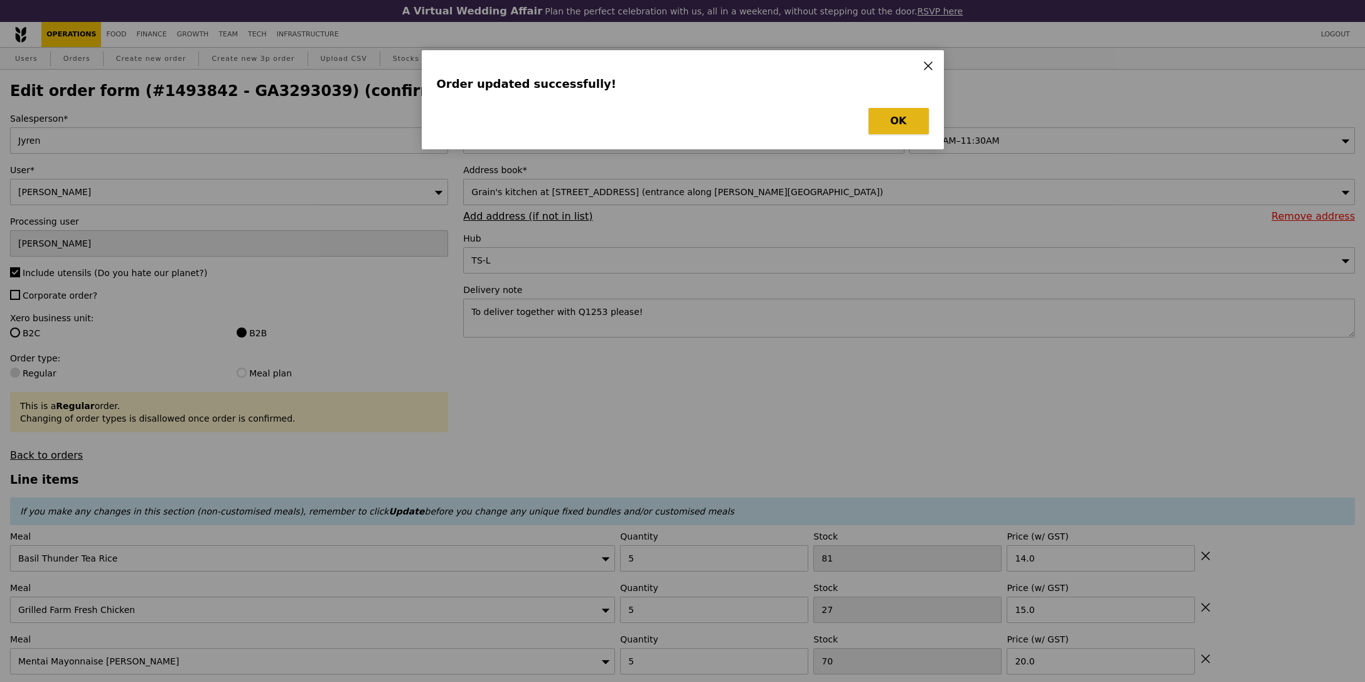
click at [890, 129] on button "OK" at bounding box center [899, 121] width 60 height 26
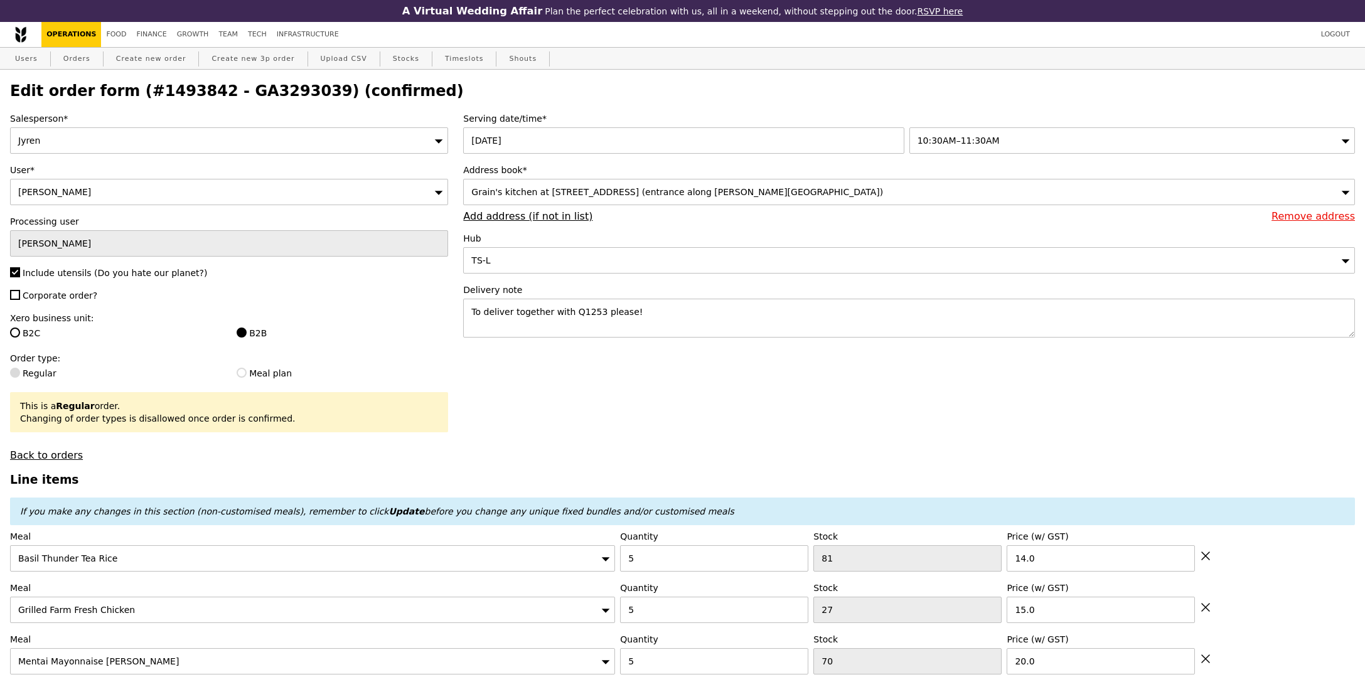
click at [230, 98] on h2 "Edit order form (#1493842 - GA3293039) (confirmed)" at bounding box center [682, 91] width 1345 height 18
click at [237, 96] on h2 "Edit order form (#1493842 - GA3293039) (confirmed)" at bounding box center [682, 91] width 1345 height 18
click at [244, 94] on h2 "Edit order form (#1493842 - GA3293039) (confirmed)" at bounding box center [682, 91] width 1345 height 18
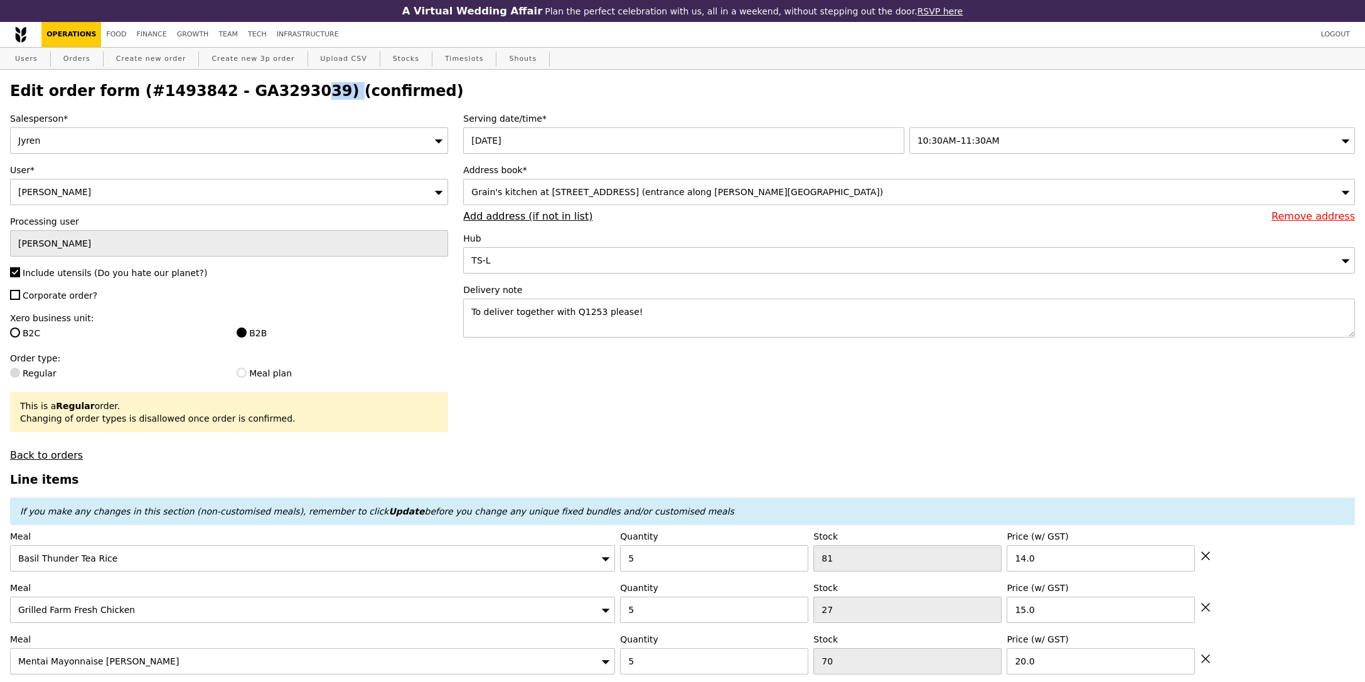
click at [244, 94] on h2 "Edit order form (#1493842 - GA3293039) (confirmed)" at bounding box center [682, 91] width 1345 height 18
copy h2 "GA3293039"
click at [99, 57] on div "Users Orders Create new order Create new 3p order Upload CSV Stocks Timeslots S…" at bounding box center [682, 59] width 1345 height 23
drag, startPoint x: 87, startPoint y: 58, endPoint x: 889, endPoint y: 63, distance: 802.8
click at [87, 58] on link "Orders" at bounding box center [76, 59] width 37 height 23
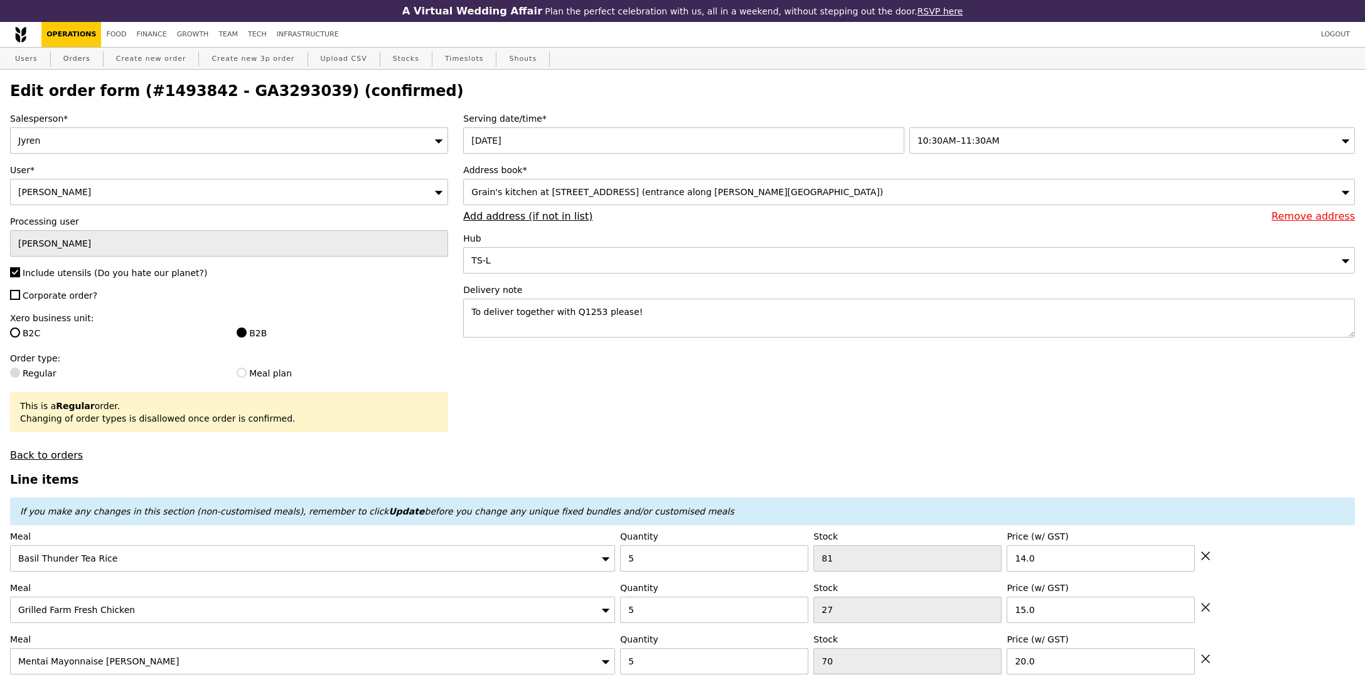
select select "100"
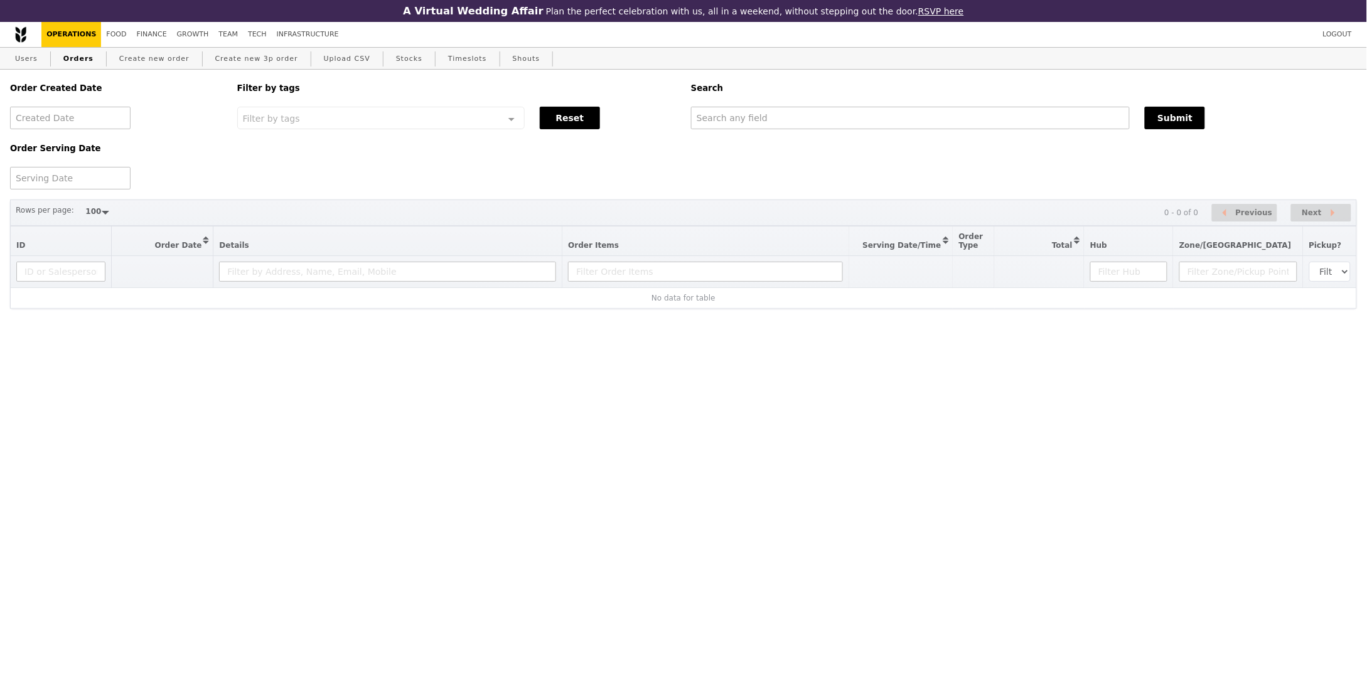
click at [999, 132] on div "Order Created Date Order Serving Date Filter by tags Filter by tags Meal_Plan W…" at bounding box center [684, 130] width 1362 height 120
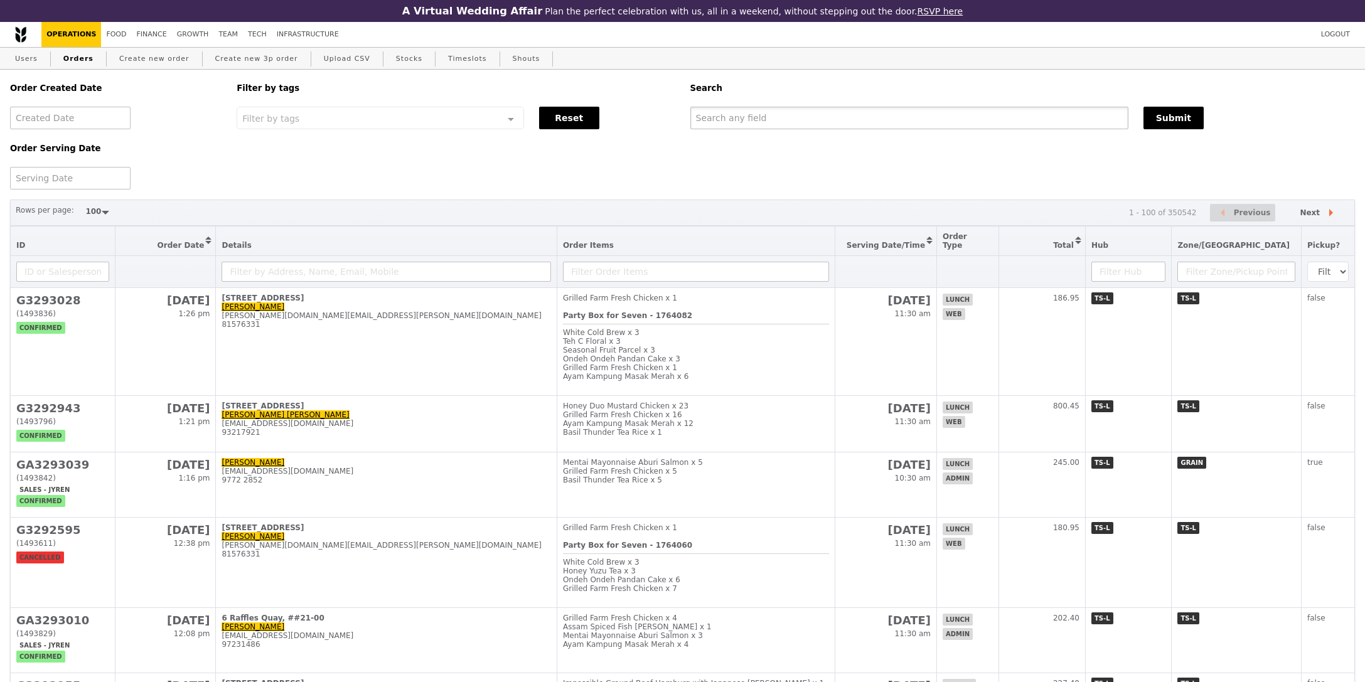
click at [999, 126] on input "text" at bounding box center [909, 118] width 438 height 23
paste input "GA3293039"
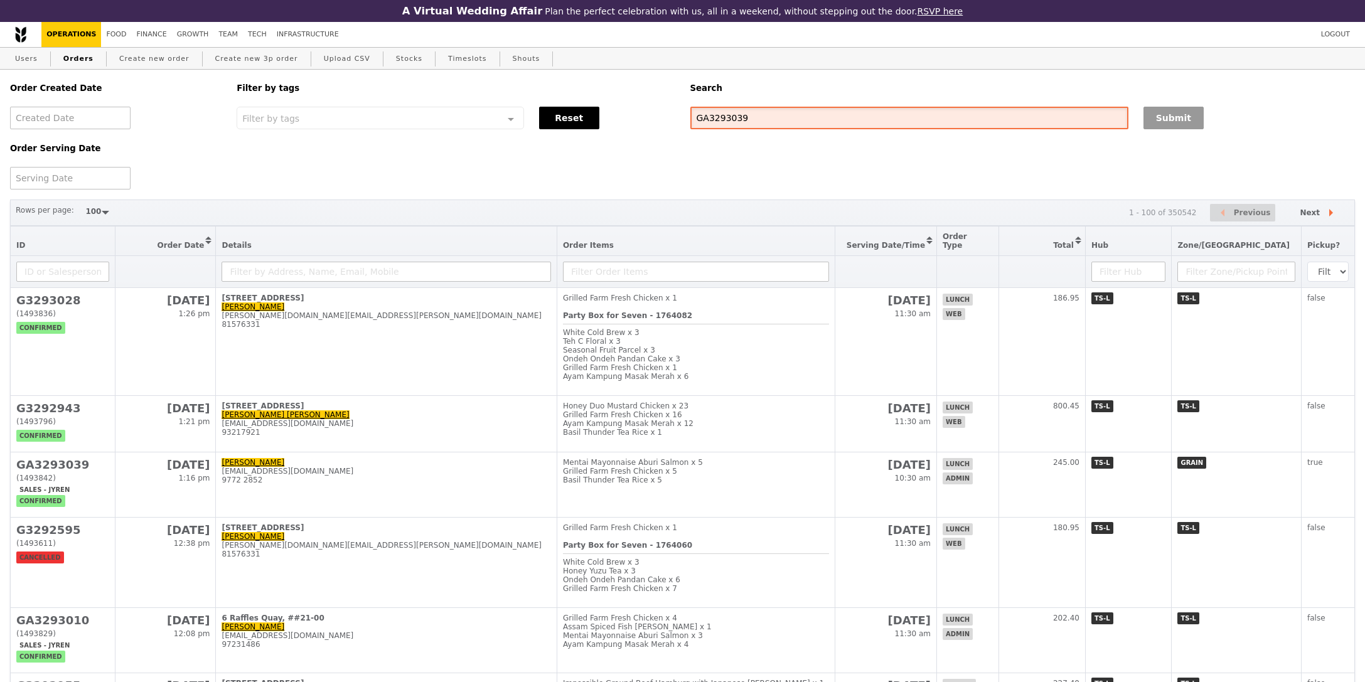
type input "GA3293039"
click at [1152, 117] on button "Submit" at bounding box center [1174, 118] width 60 height 23
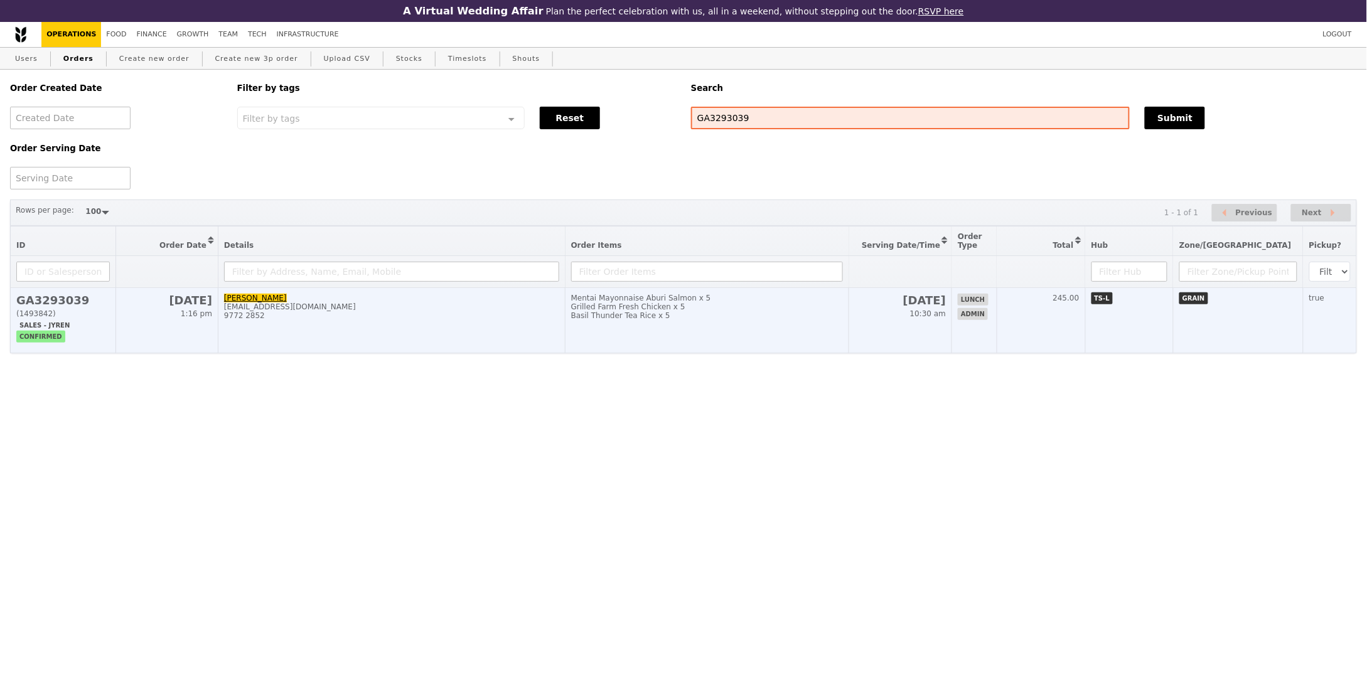
click at [1063, 335] on td "245.00" at bounding box center [1041, 320] width 89 height 65
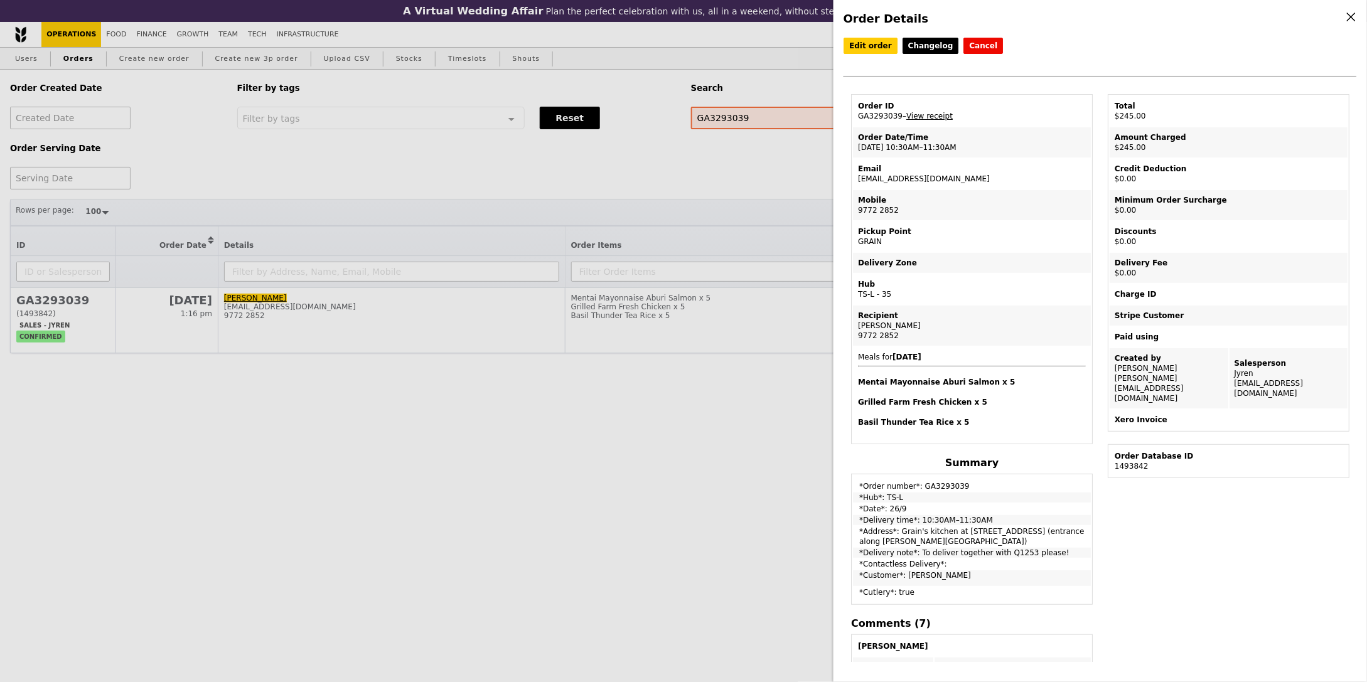
click at [885, 115] on td "Order ID GA3293039 – View receipt" at bounding box center [972, 111] width 238 height 30
click at [596, 462] on div "Order Details Edit order Changelog Cancel Order ID GA3293039 – View receipt Ord…" at bounding box center [683, 341] width 1367 height 682
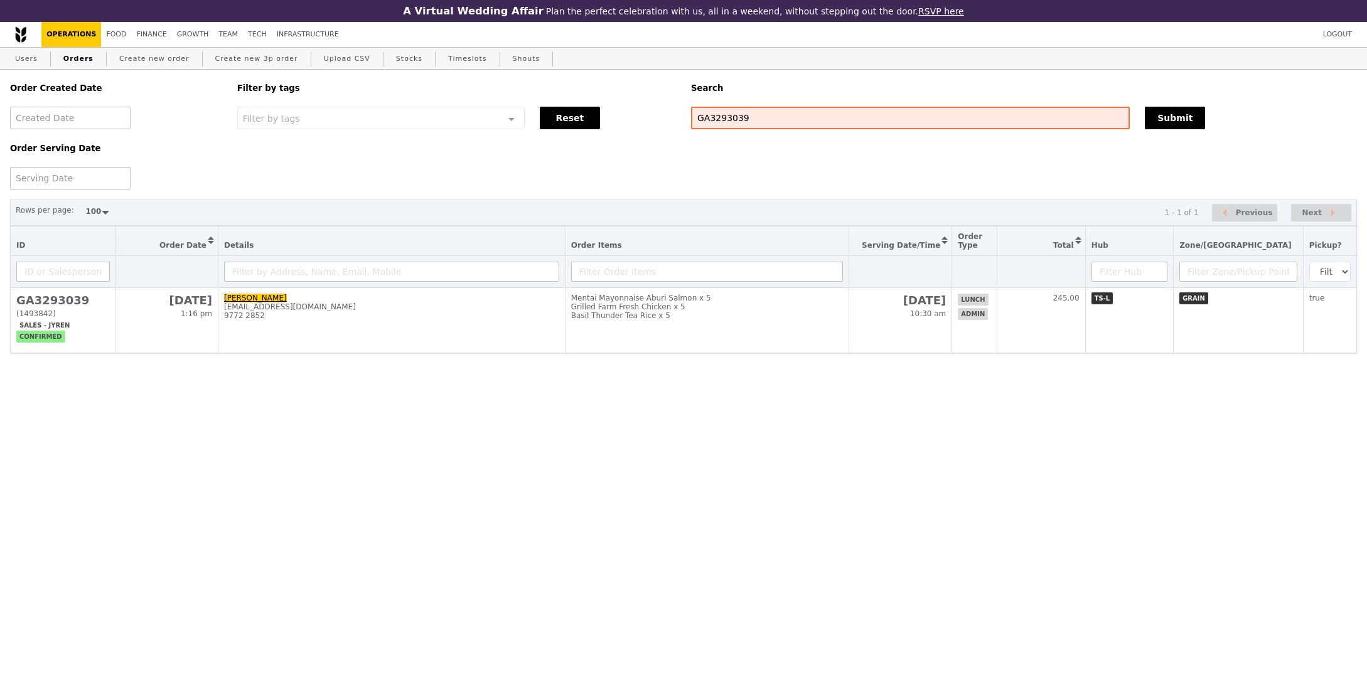
select select "100"
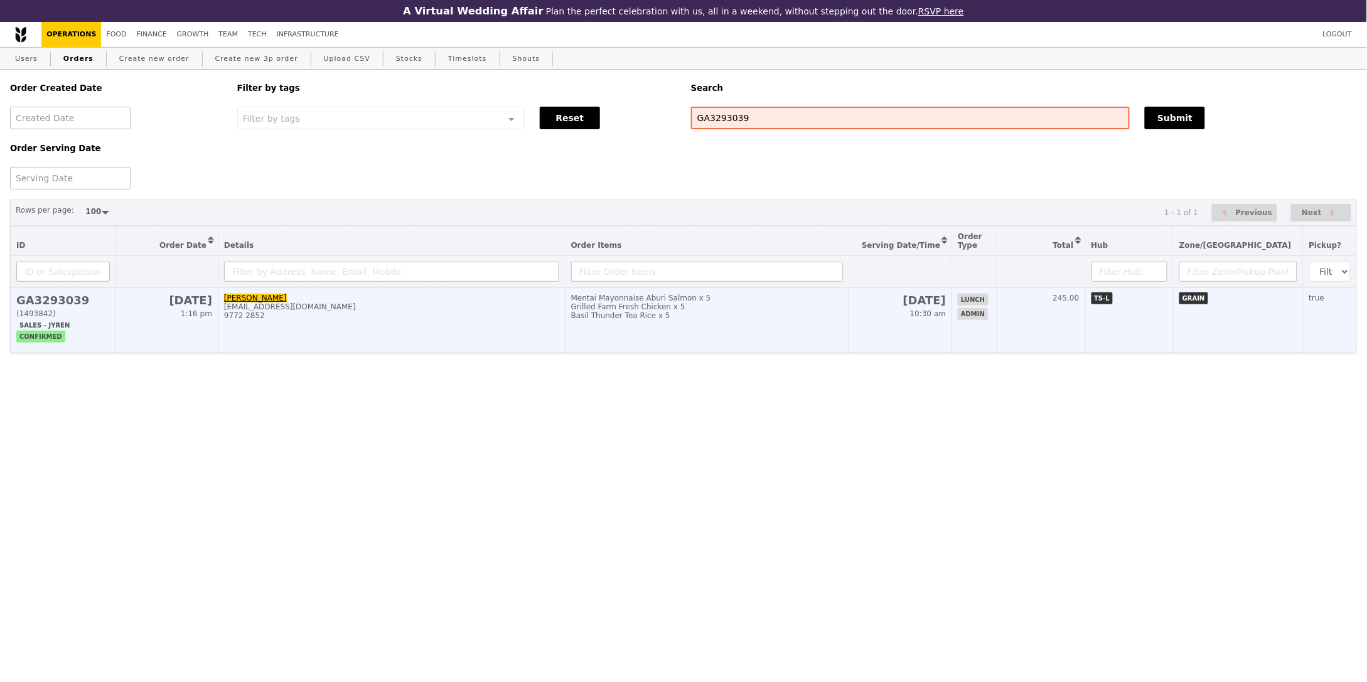
click at [906, 342] on td "26 Sep 10:30 am" at bounding box center [900, 320] width 103 height 65
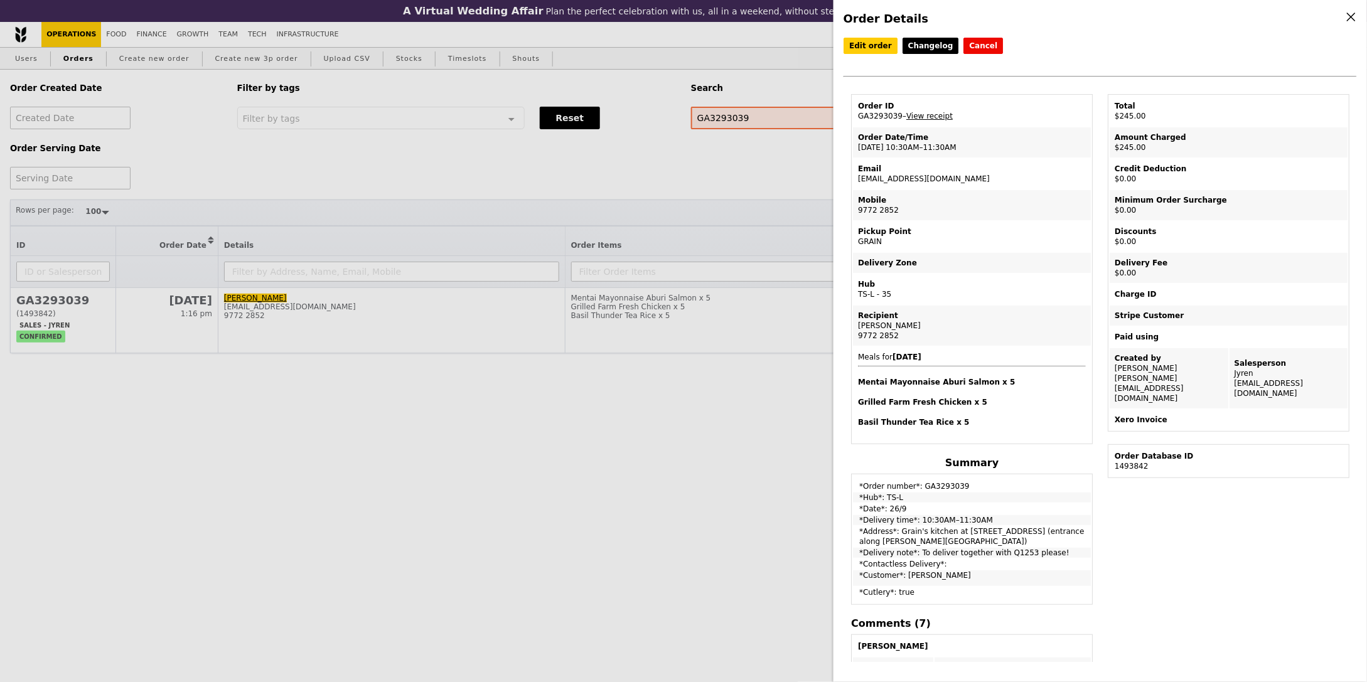
click at [876, 114] on td "Order ID GA3293039 – View receipt" at bounding box center [972, 111] width 238 height 30
copy td "GA3293039"
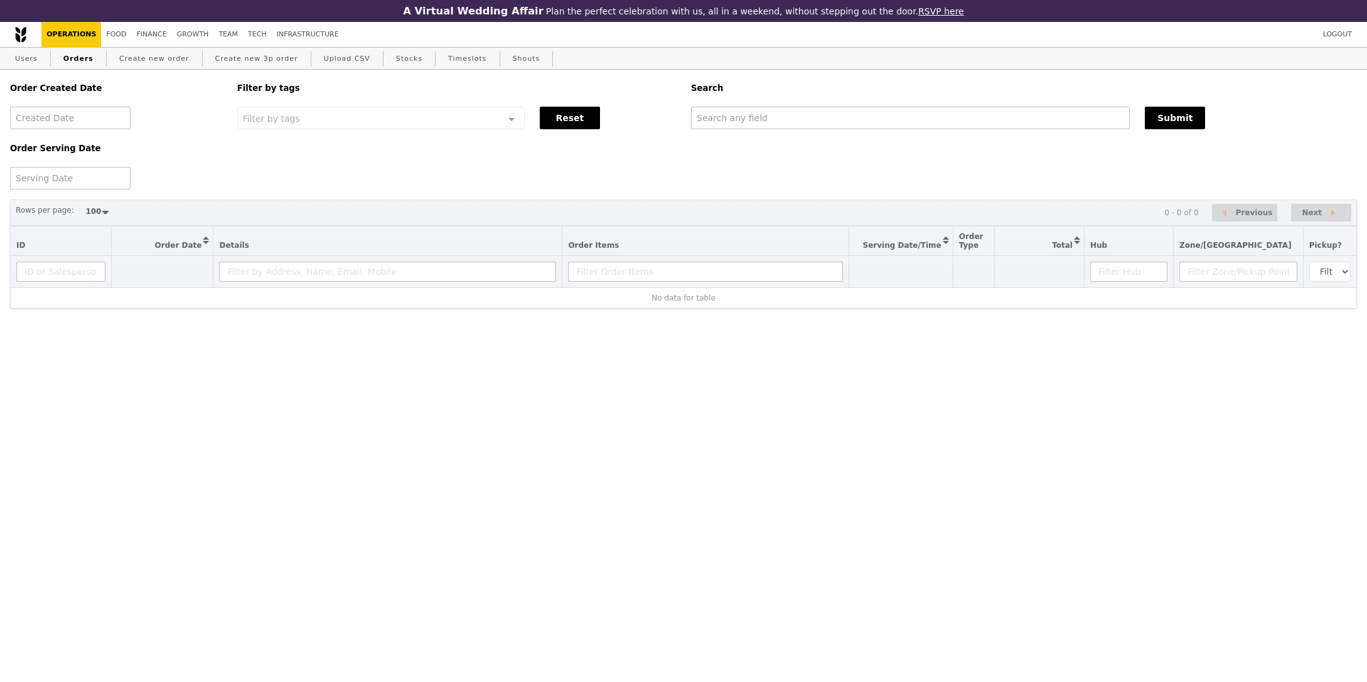
select select "100"
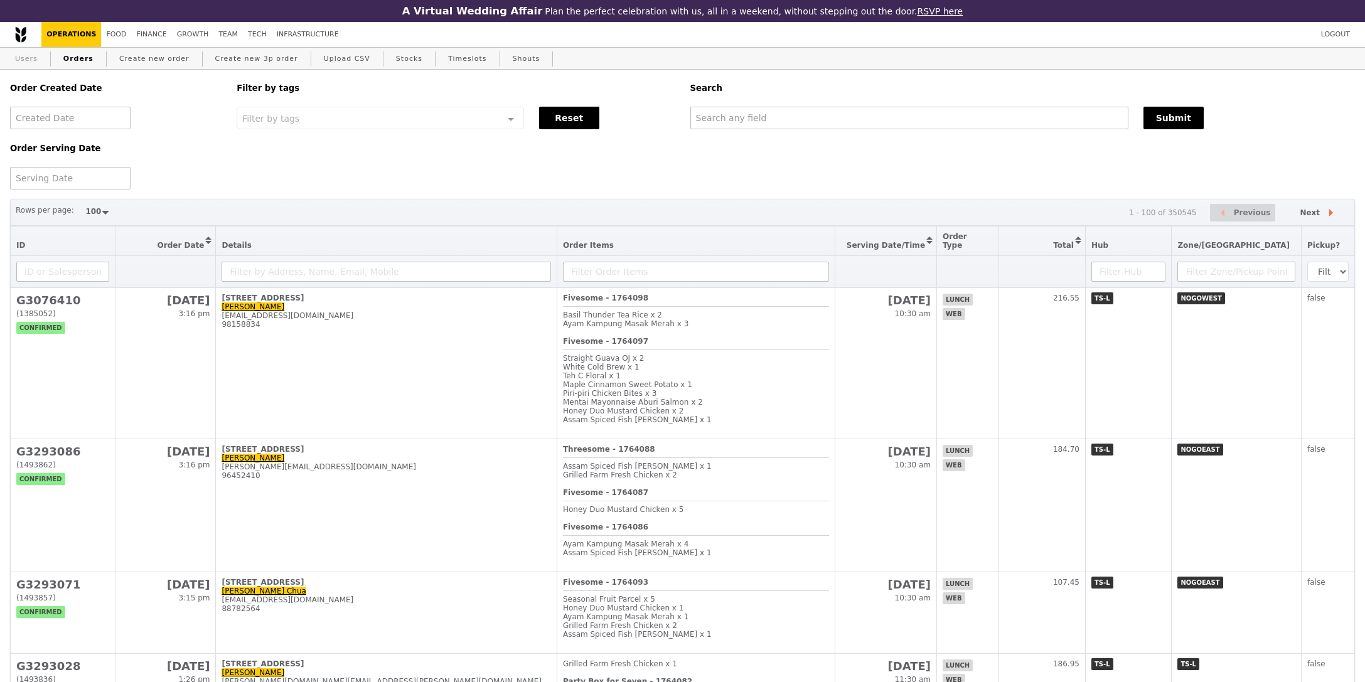
click at [22, 58] on link "Users" at bounding box center [26, 59] width 33 height 23
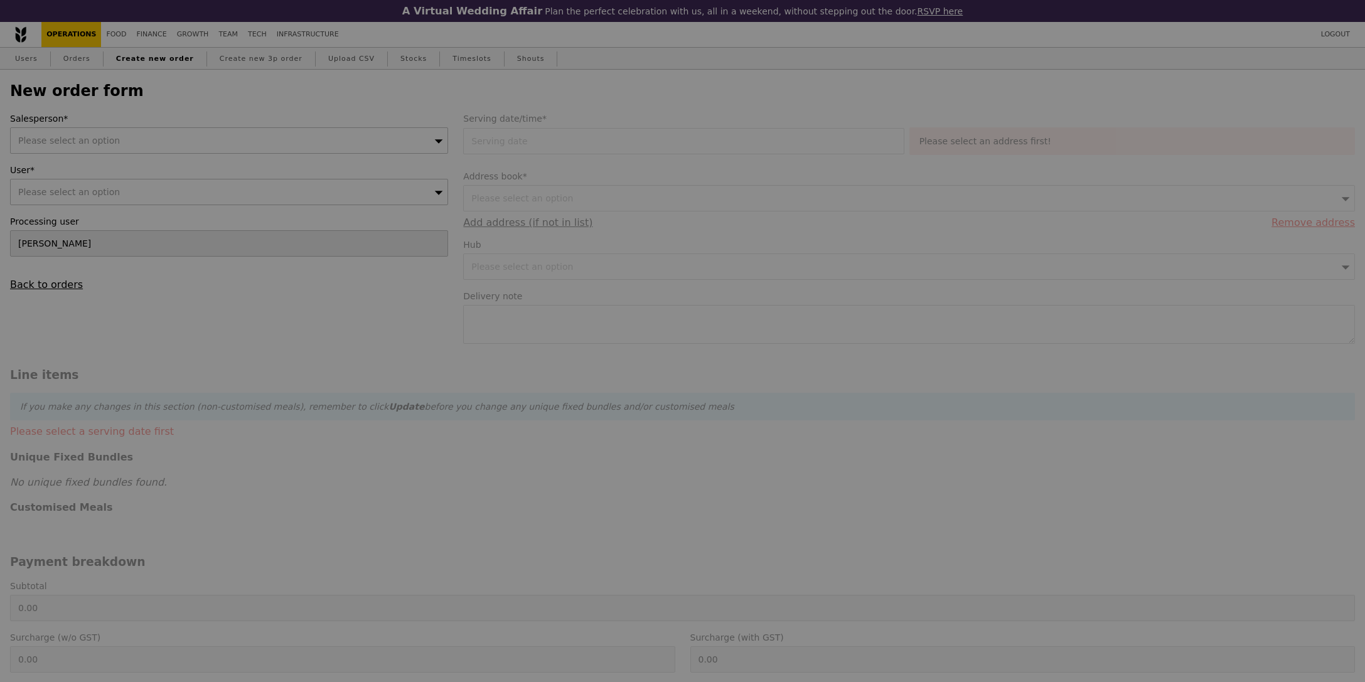
type input "Confirm"
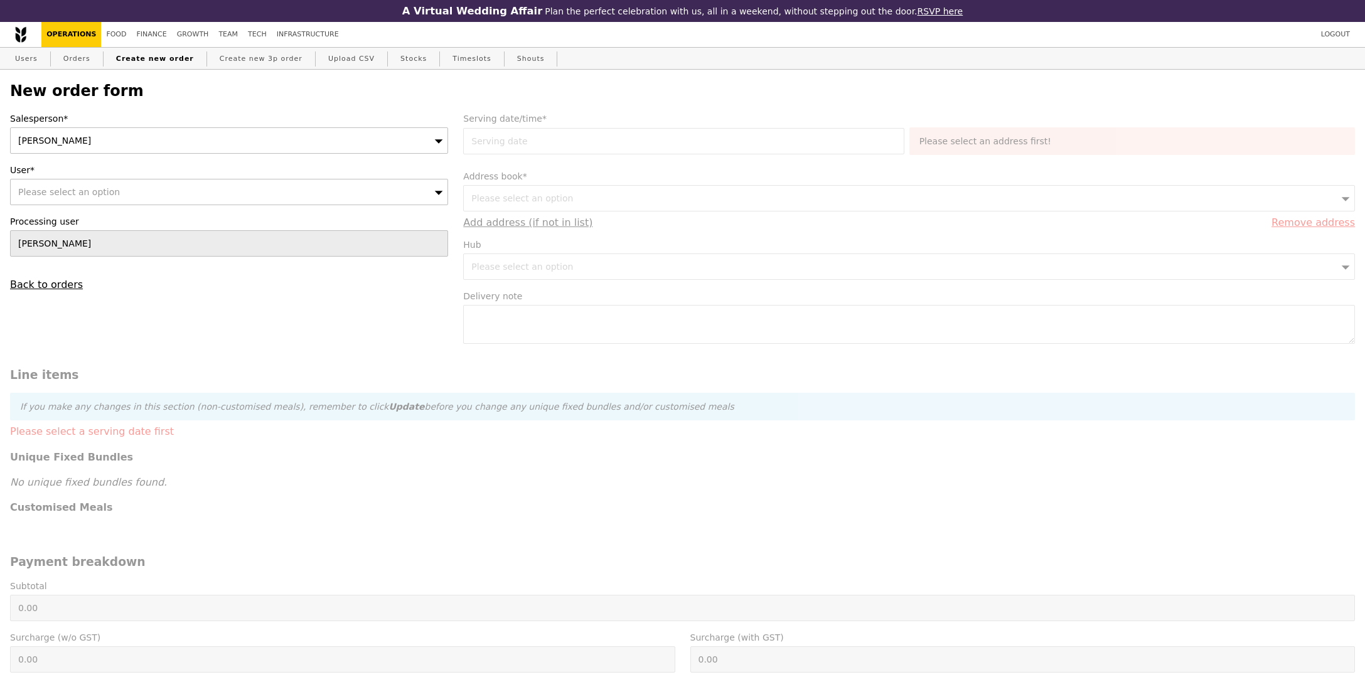
click at [115, 148] on div "[PERSON_NAME]" at bounding box center [229, 140] width 438 height 26
type input "jyren"
click at [104, 212] on div "Salesperson* Jyren User* Please select an option Processing user Sandy Back to …" at bounding box center [229, 201] width 453 height 178
click at [121, 193] on div "Please select an option" at bounding box center [229, 192] width 438 height 26
type input "[EMAIL_ADDRESS][DOMAIN_NAME]"
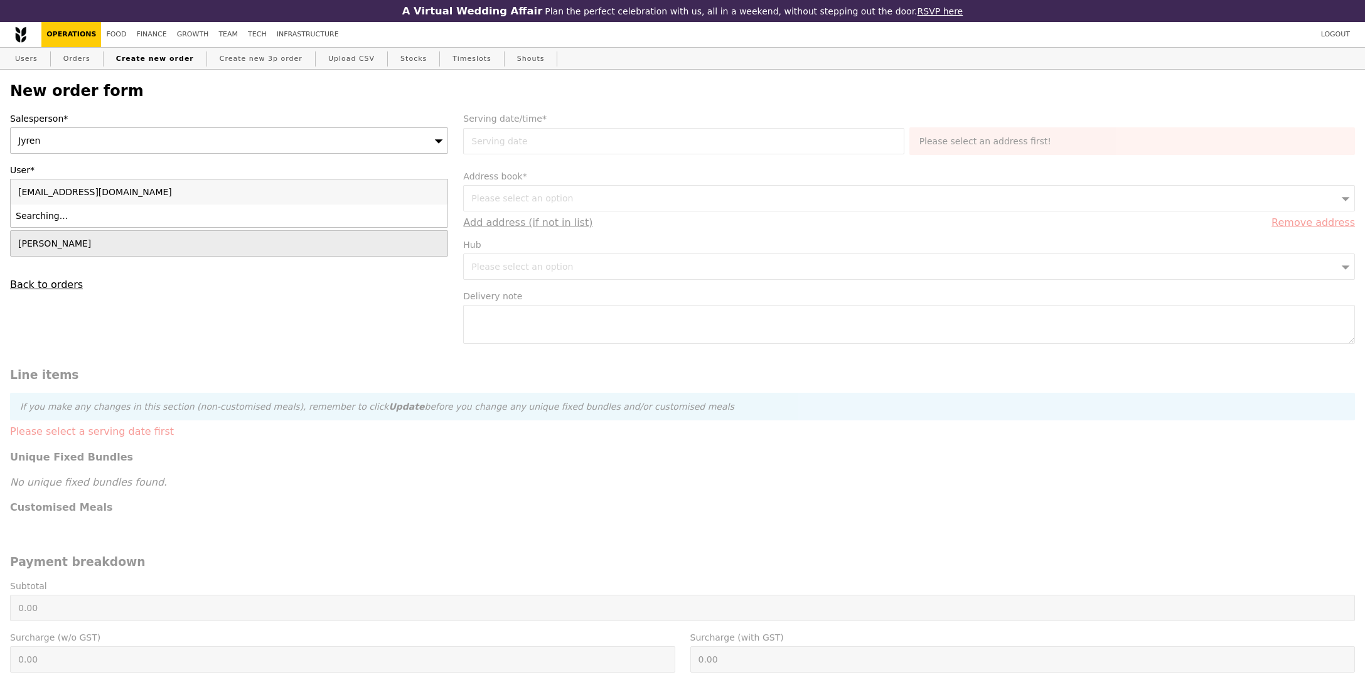
type input "Confirm"
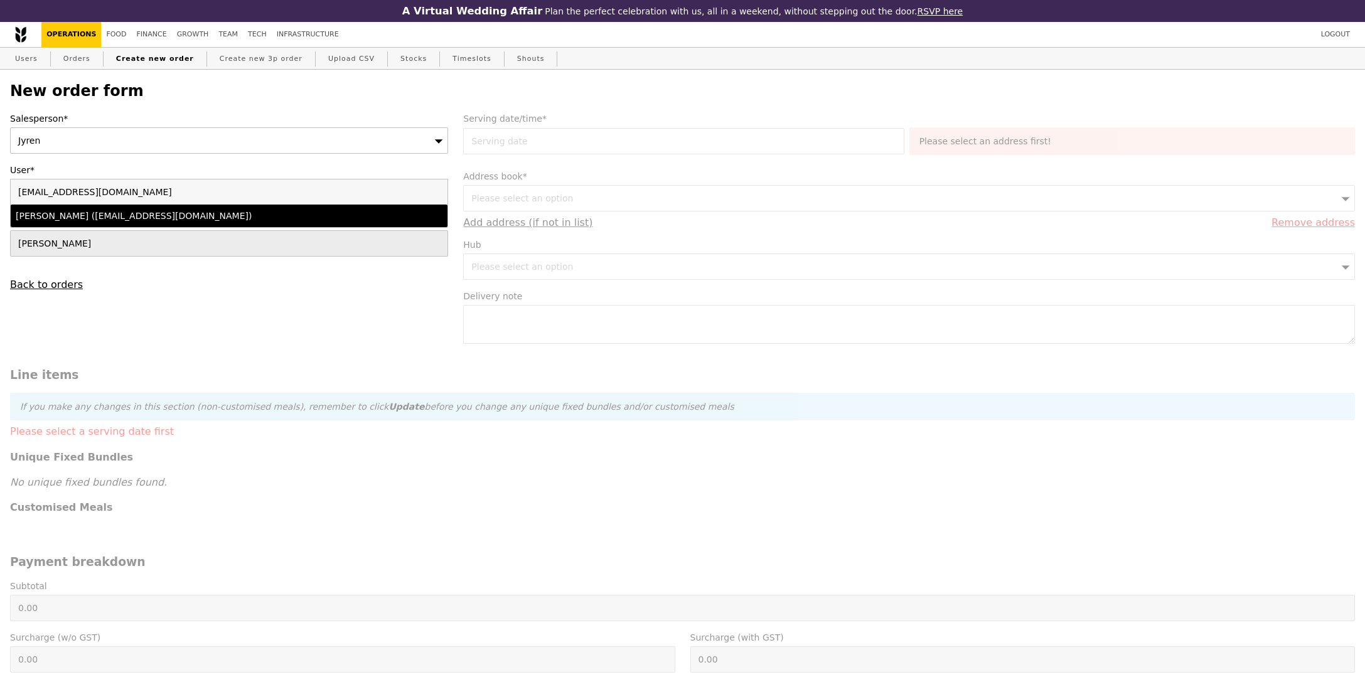
type input "[EMAIL_ADDRESS][DOMAIN_NAME]"
click at [124, 221] on div "Serene Yeo (sy@msfirstcapital.com.sg)" at bounding box center [176, 216] width 320 height 13
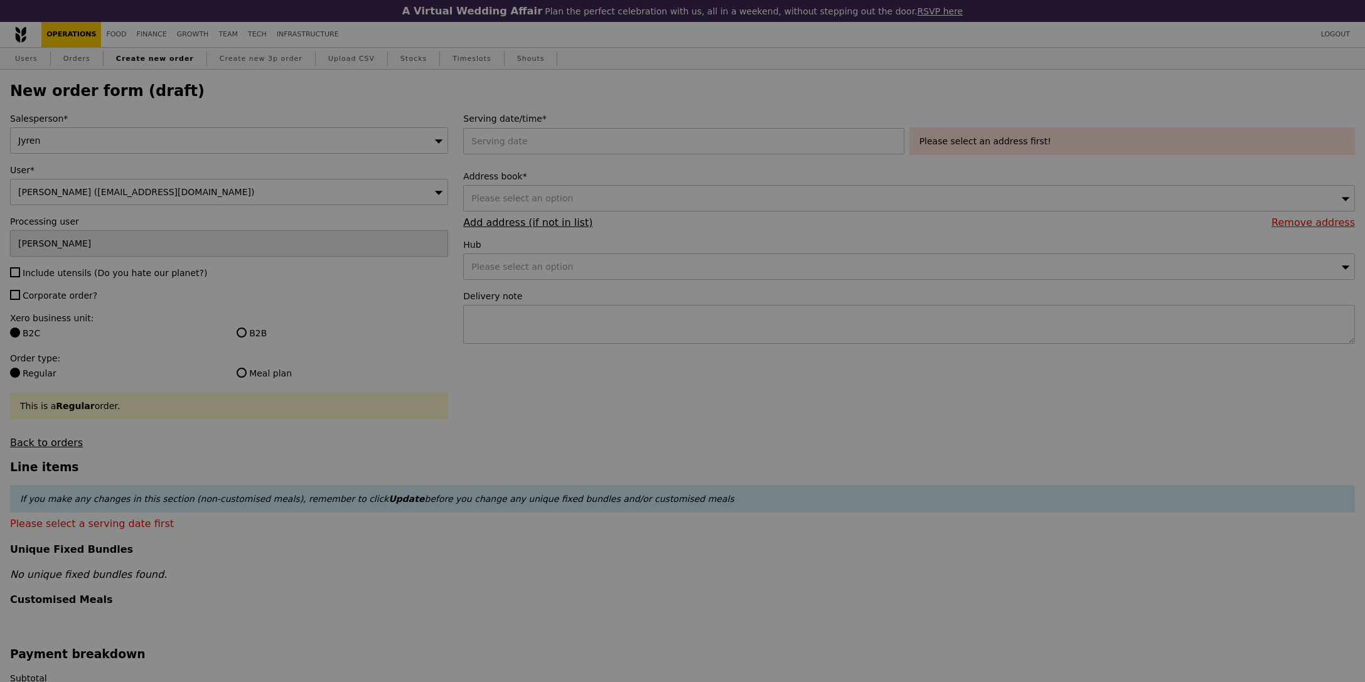
type input "Confirm"
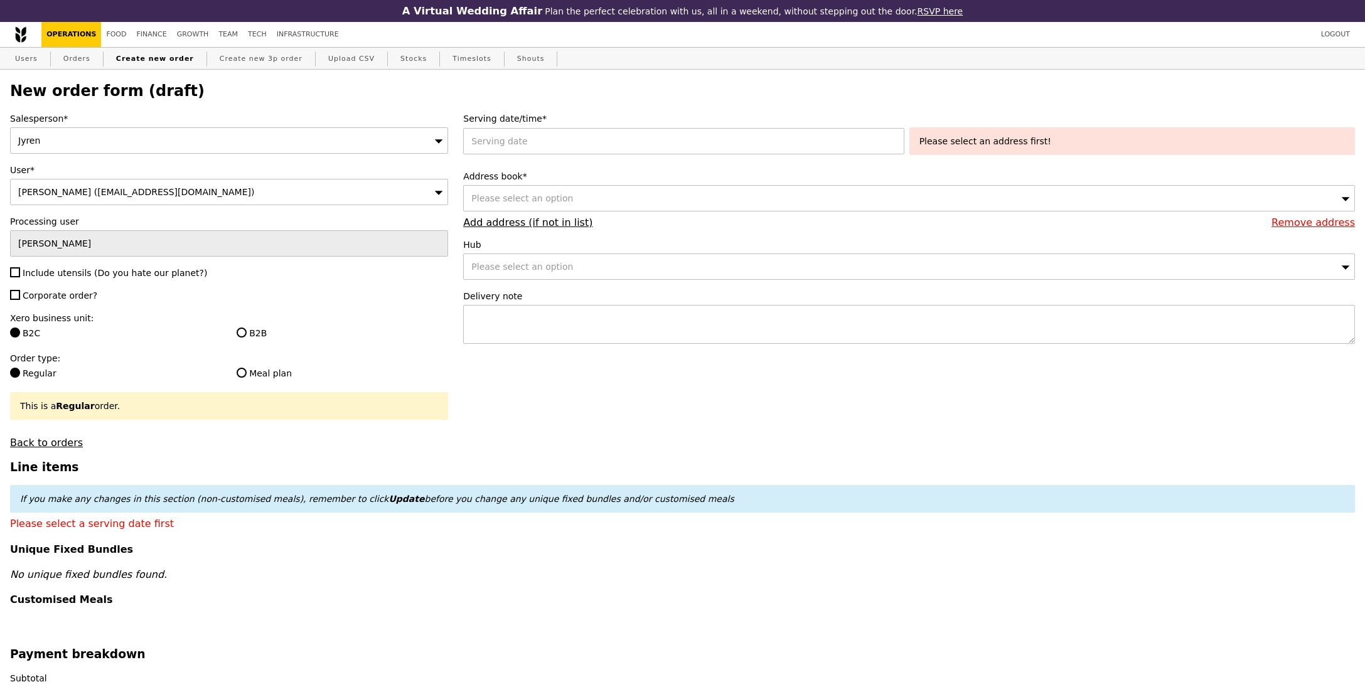
click at [81, 274] on span "Include utensils (Do you hate our planet?)" at bounding box center [115, 273] width 185 height 10
click at [20, 274] on input "Include utensils (Do you hate our planet?)" at bounding box center [15, 272] width 10 height 10
checkbox input "true"
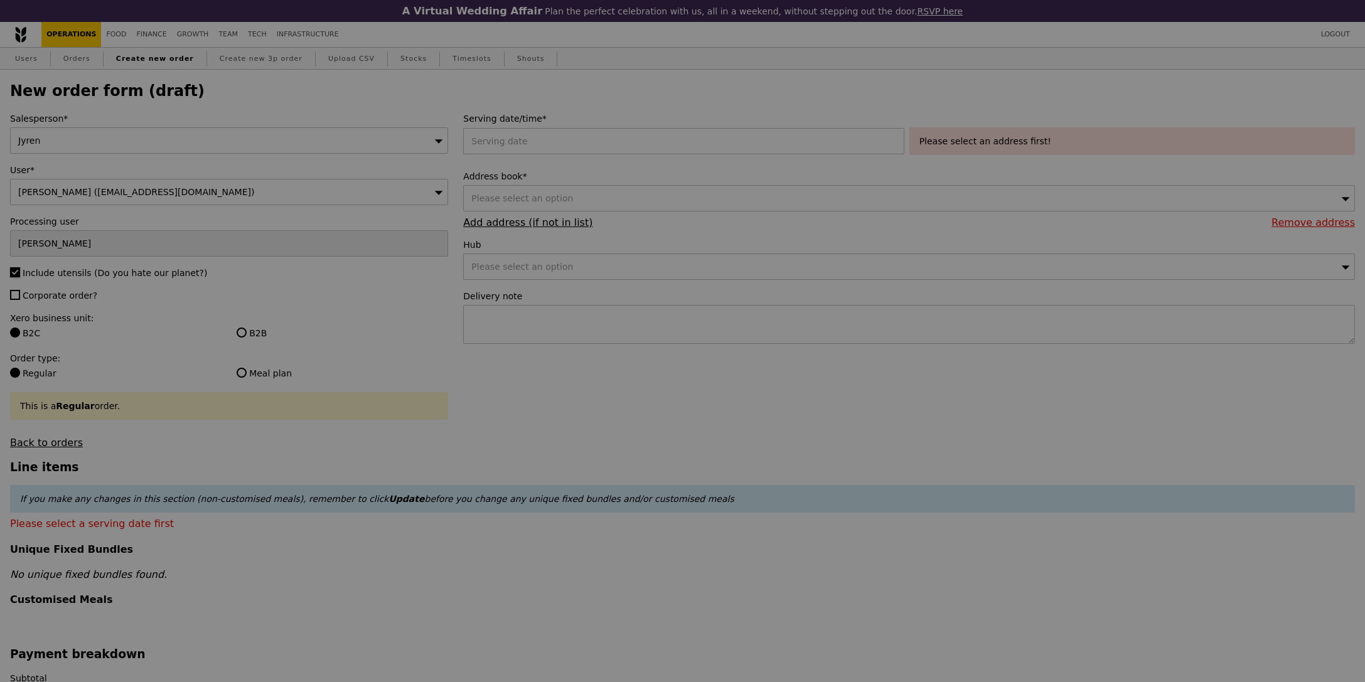
type input "Confirm"
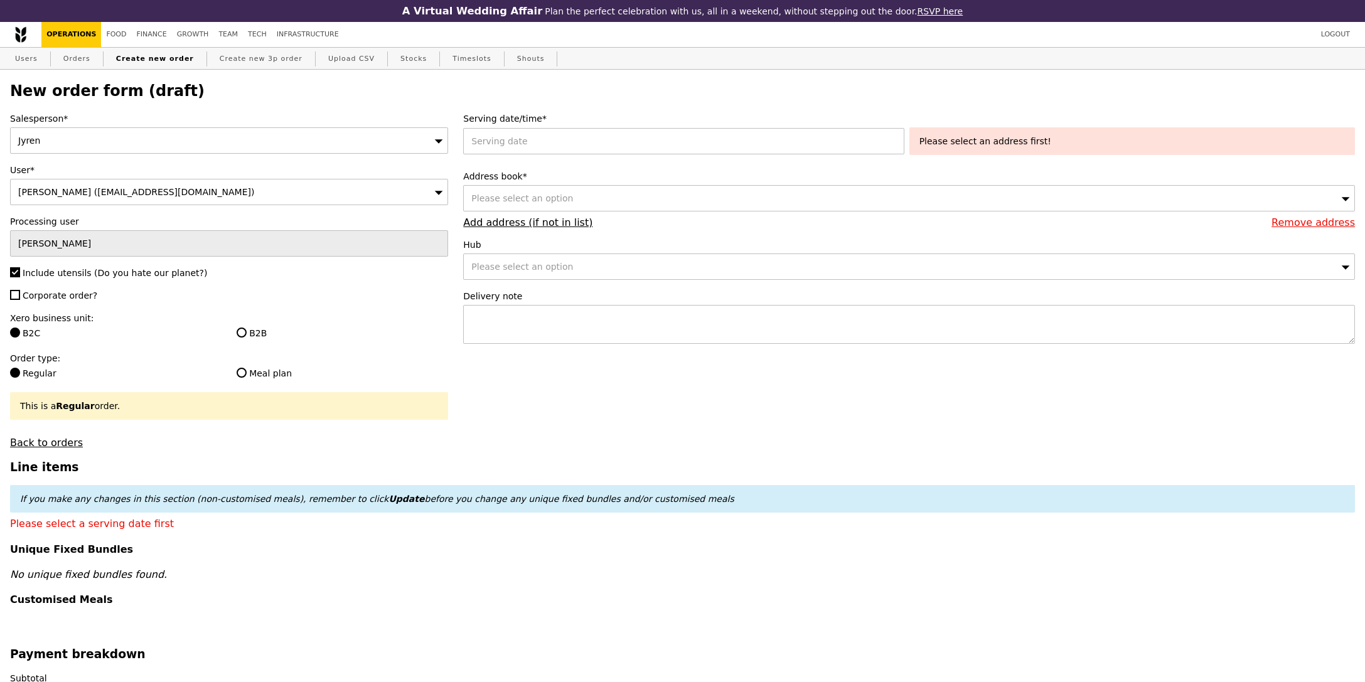
click at [72, 297] on span "Corporate order?" at bounding box center [60, 296] width 75 height 10
click at [20, 297] on input "Corporate order?" at bounding box center [15, 295] width 10 height 10
checkbox input "true"
click at [243, 345] on div "Salesperson* Jyren User* Serene Yeo (sy@msfirstcapital.com.sg) Processing user …" at bounding box center [229, 280] width 453 height 336
click at [248, 339] on label "B2B" at bounding box center [343, 333] width 212 height 13
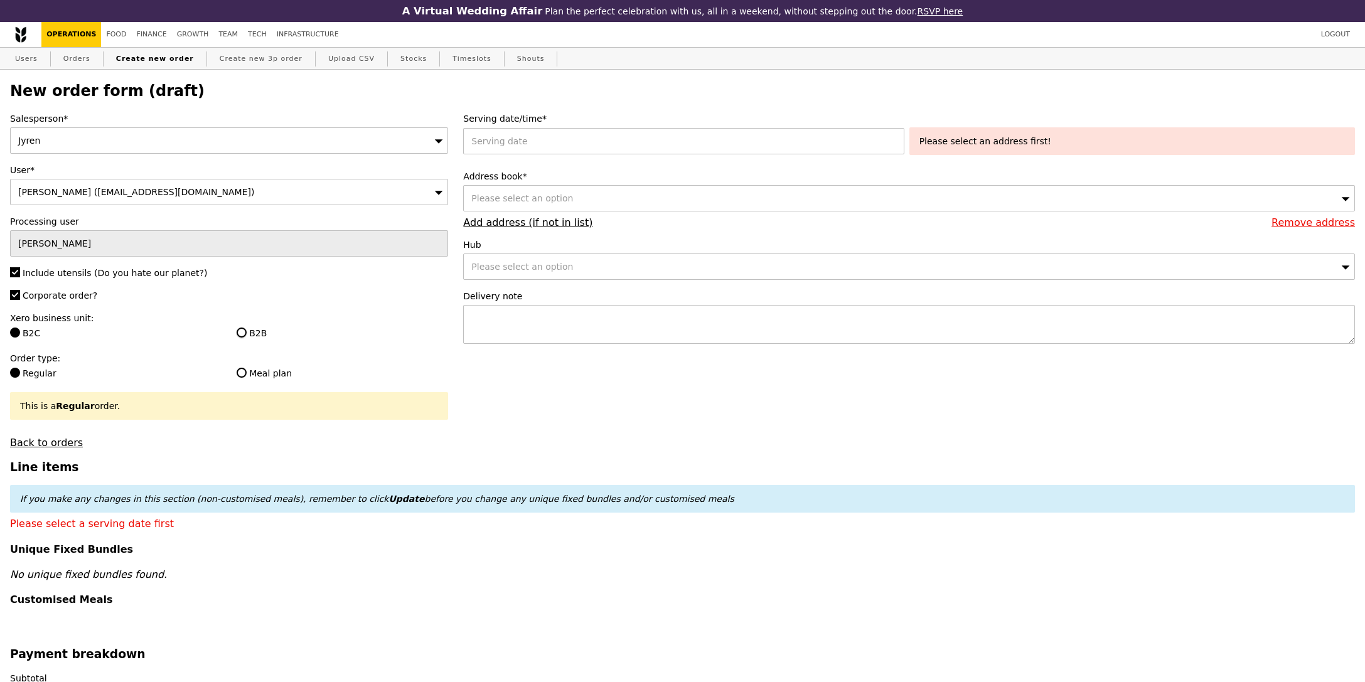
click at [247, 338] on input "B2B" at bounding box center [242, 333] width 10 height 10
radio input "true"
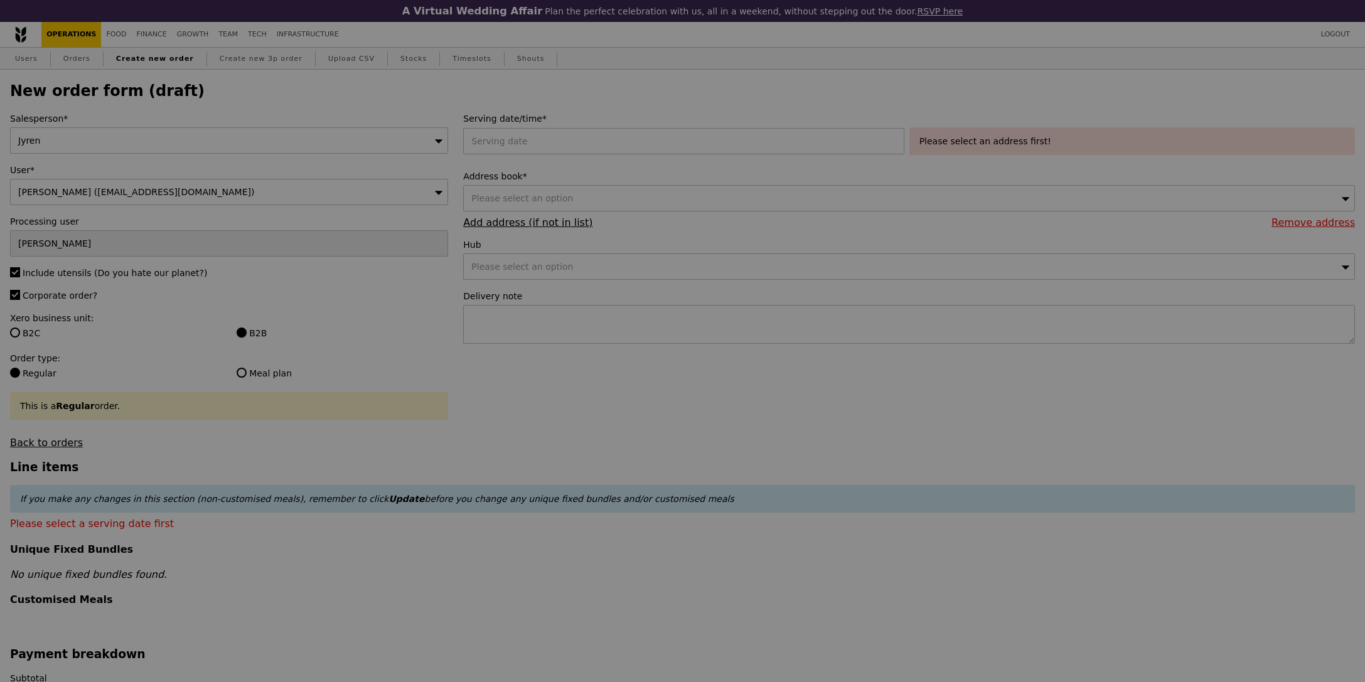
type input "Confirm"
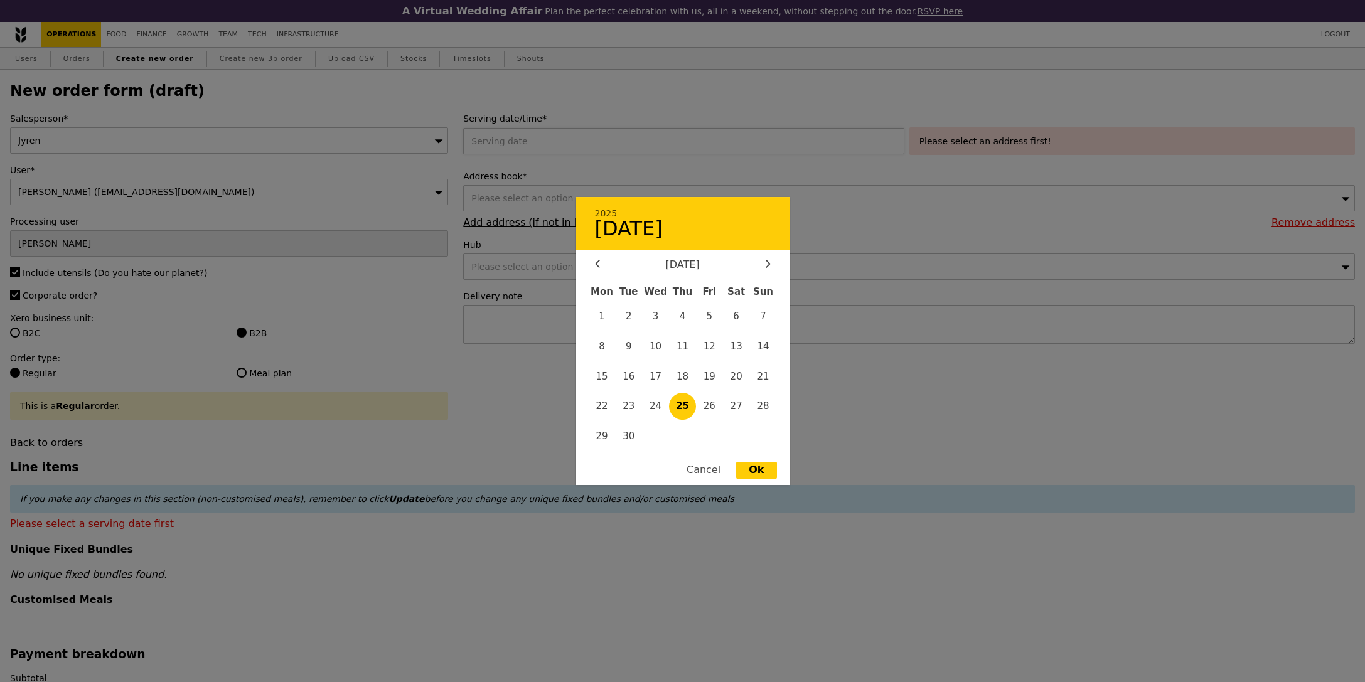
click at [604, 143] on div "2025 September 25 September 2025 Mon Tue Wed Thu Fri Sat Sun 1 2 3 4 5 6 7 8 9 …" at bounding box center [686, 141] width 446 height 26
click at [713, 396] on span "26" at bounding box center [709, 406] width 27 height 27
type input "[DATE]"
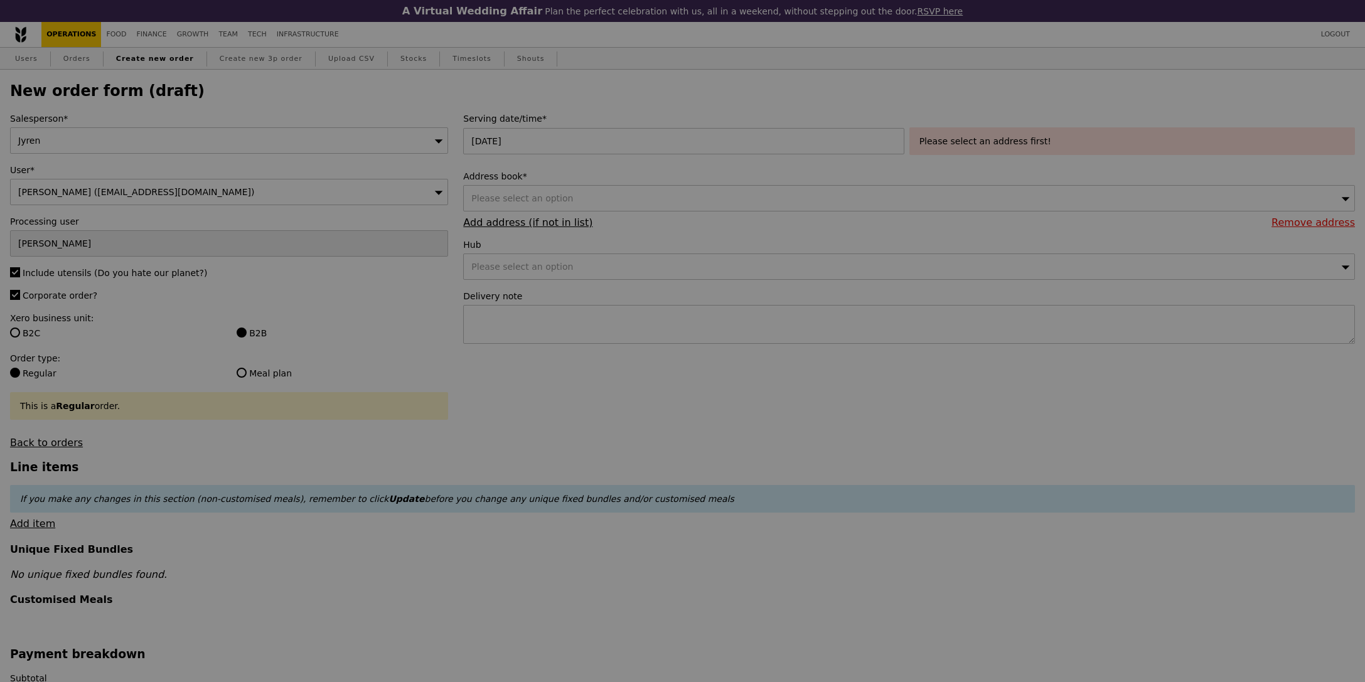
type input "Confirm"
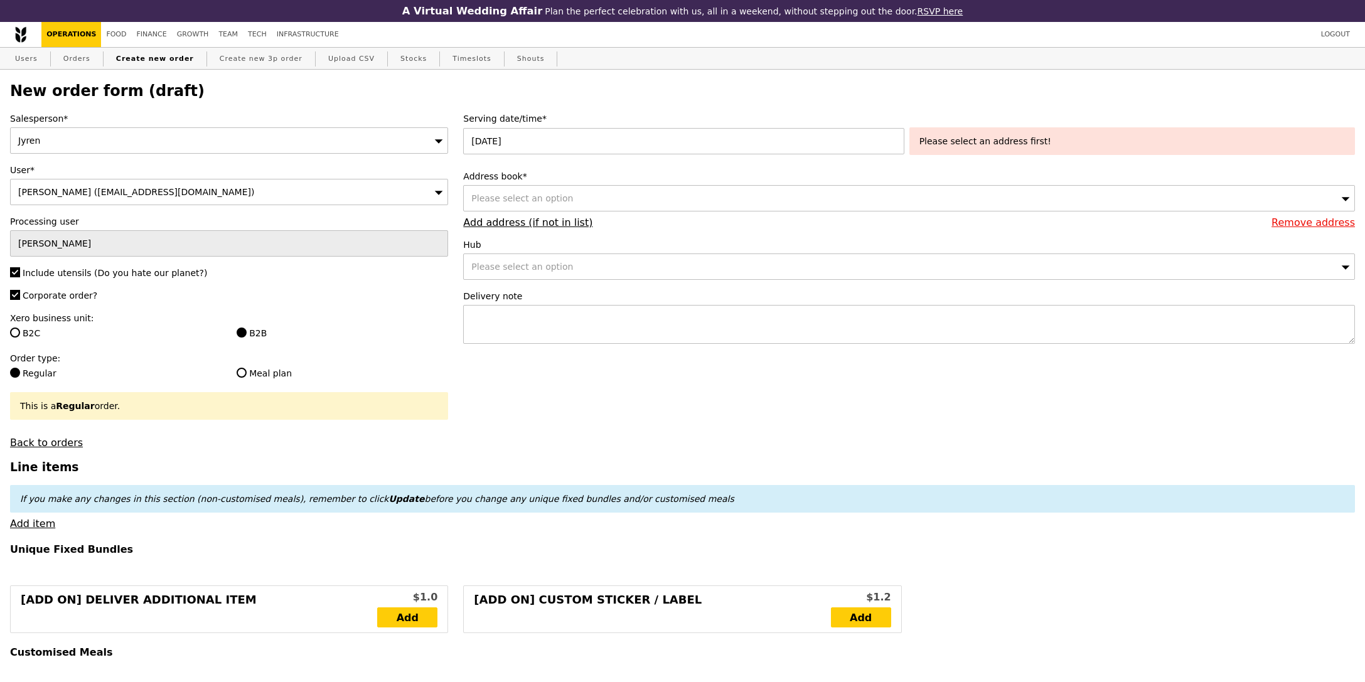
click at [577, 197] on div "Please select an option" at bounding box center [909, 198] width 892 height 26
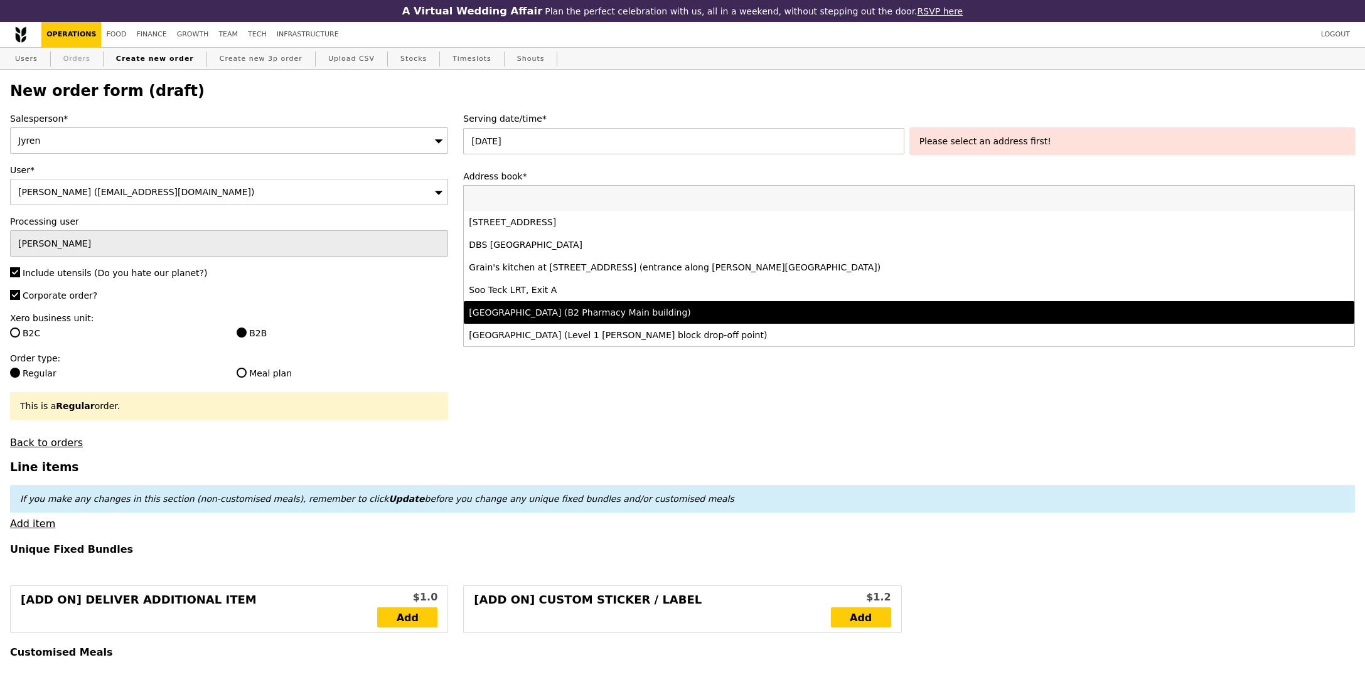
click at [80, 60] on link "Orders" at bounding box center [76, 59] width 37 height 23
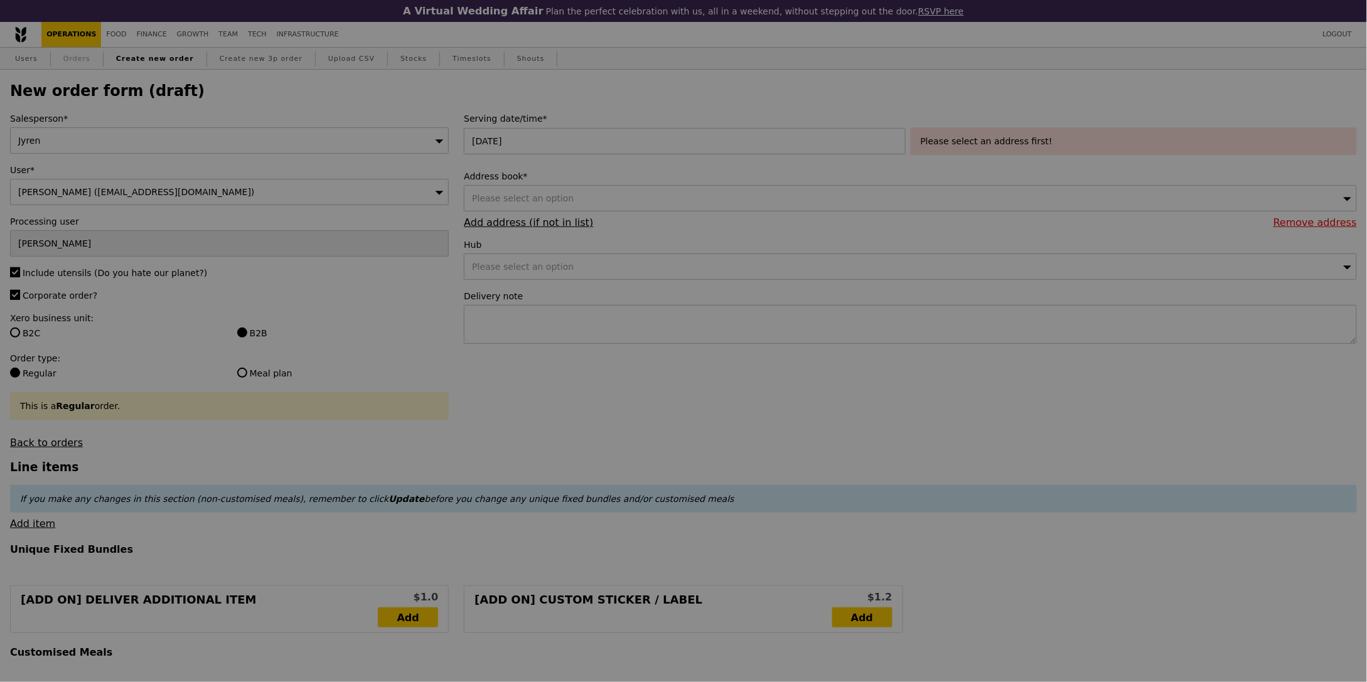
select select "100"
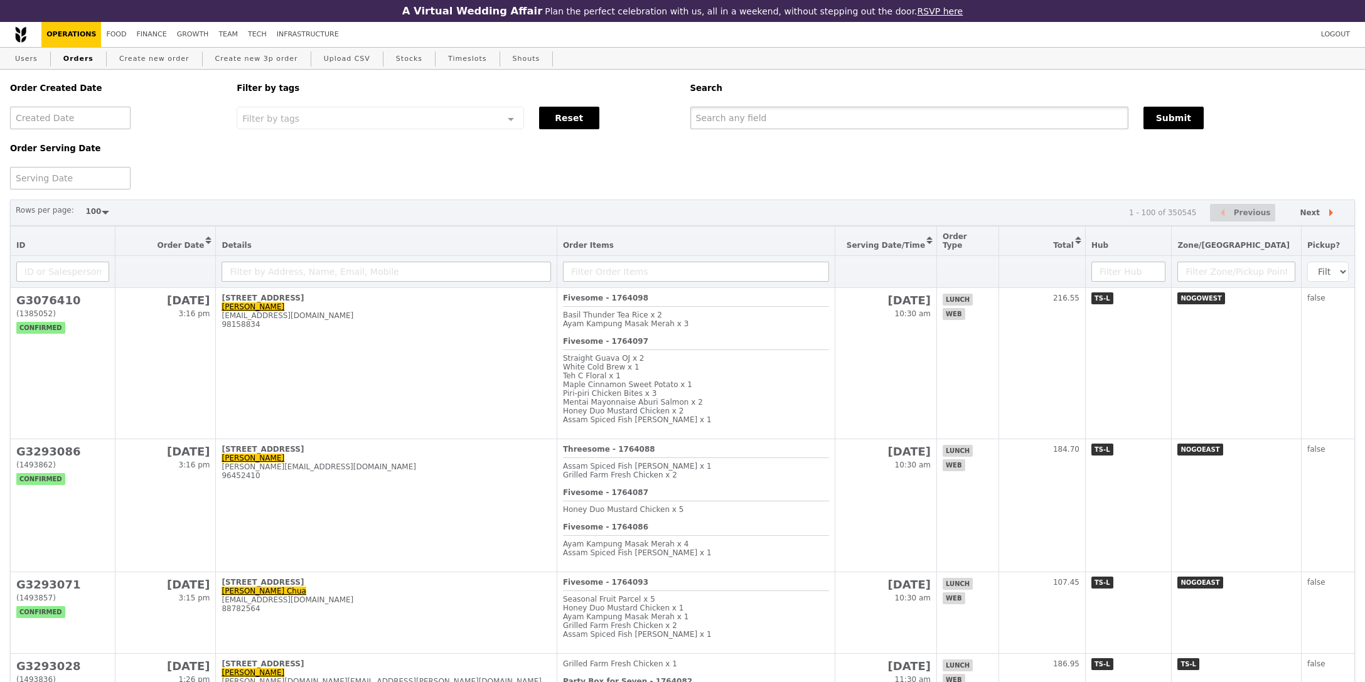
click at [773, 115] on input "text" at bounding box center [909, 118] width 438 height 23
paste input "[EMAIL_ADDRESS][DOMAIN_NAME]"
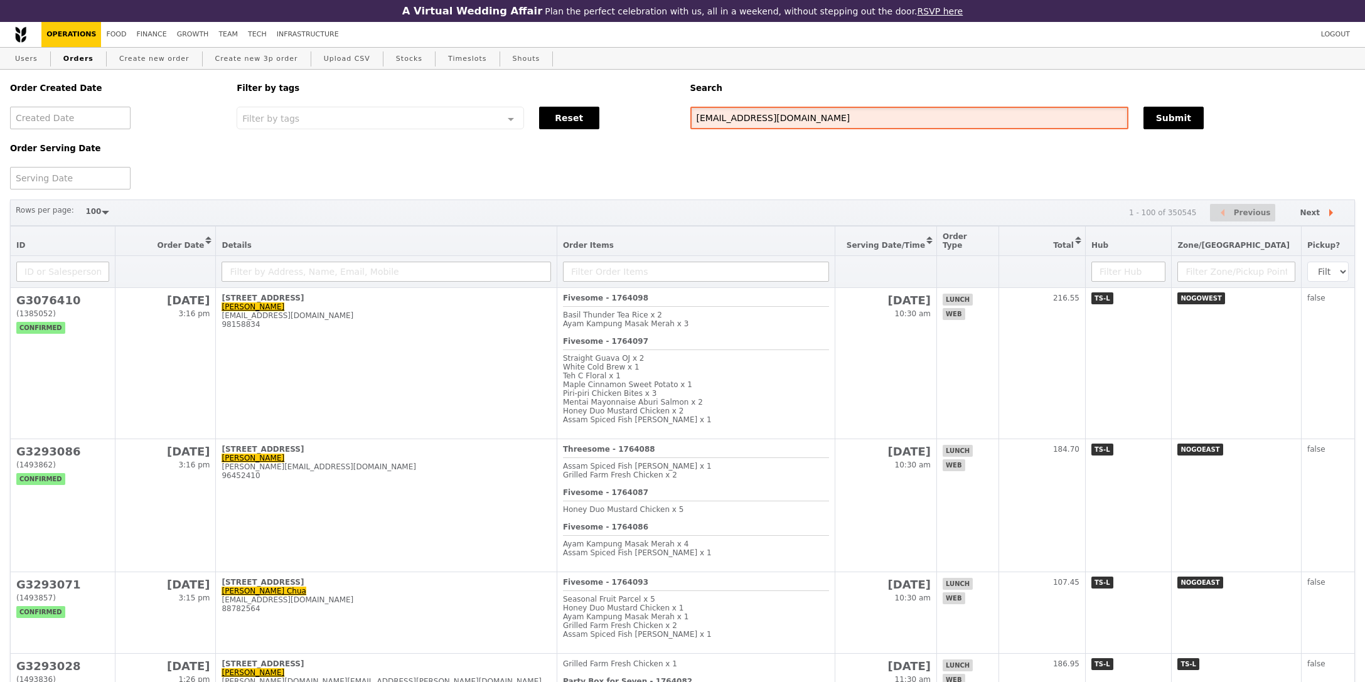
type input "[EMAIL_ADDRESS][DOMAIN_NAME]"
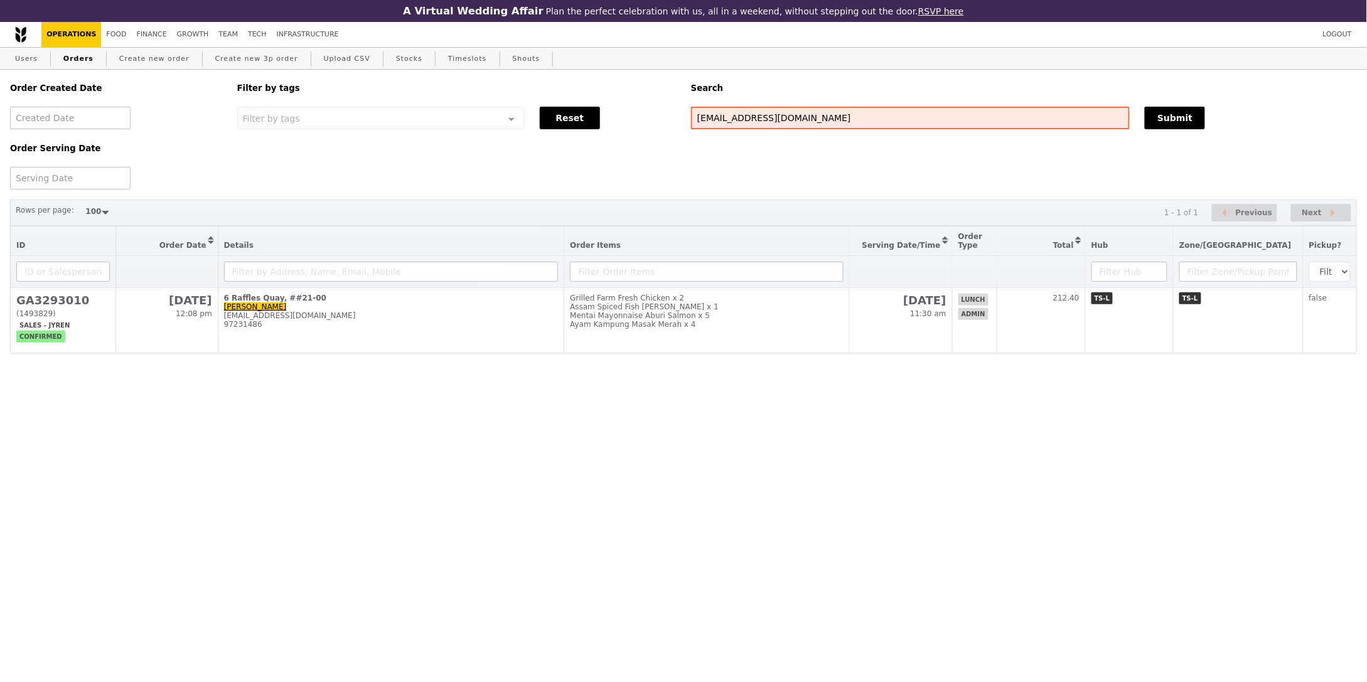
click at [906, 287] on th at bounding box center [900, 272] width 103 height 32
click at [686, 425] on html "A Virtual Wedding Affair Plan the perfect celebration with us, all in a weekend…" at bounding box center [683, 212] width 1367 height 425
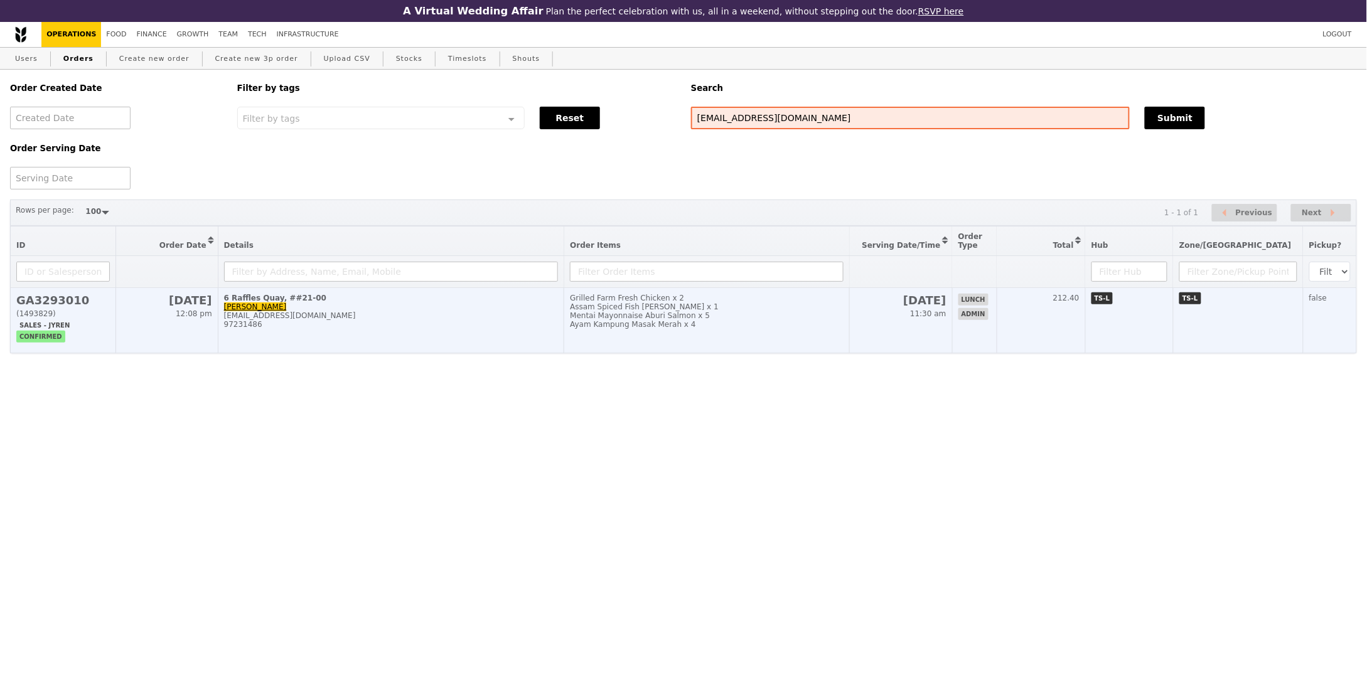
click at [723, 347] on td "Grilled Farm Fresh Chicken x 2 Assam Spiced Fish Curry x 1 Mentai Mayonnaise Ab…" at bounding box center [707, 320] width 286 height 65
